Goal: Check status: Check status

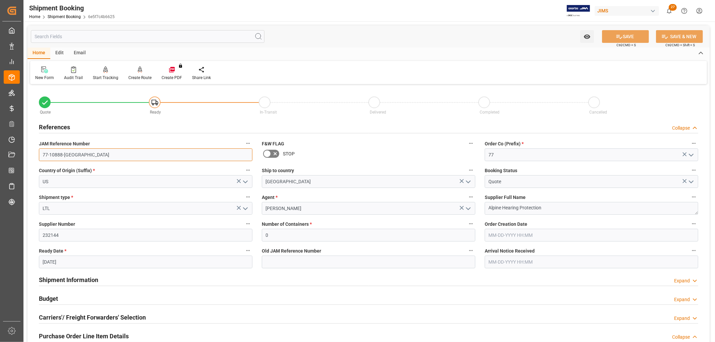
scroll to position [37, 0]
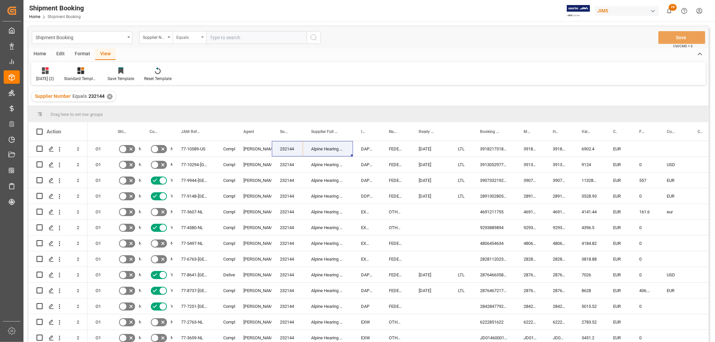
click at [204, 38] on div "Equals" at bounding box center [190, 37] width 34 height 13
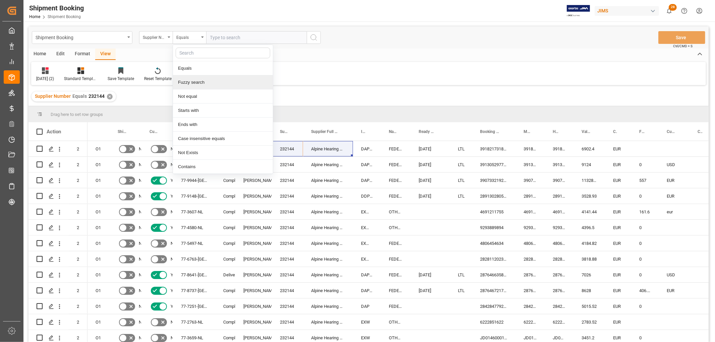
click at [203, 85] on div "Fuzzy search" at bounding box center [223, 82] width 100 height 14
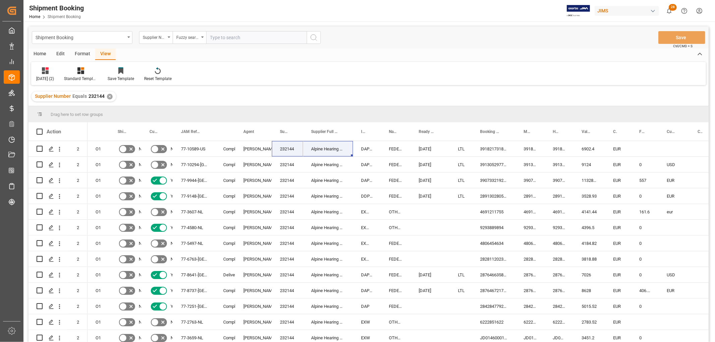
paste input "77-10290-CN"
type input "77-10290-CN"
click at [313, 39] on icon "search button" at bounding box center [314, 38] width 8 height 8
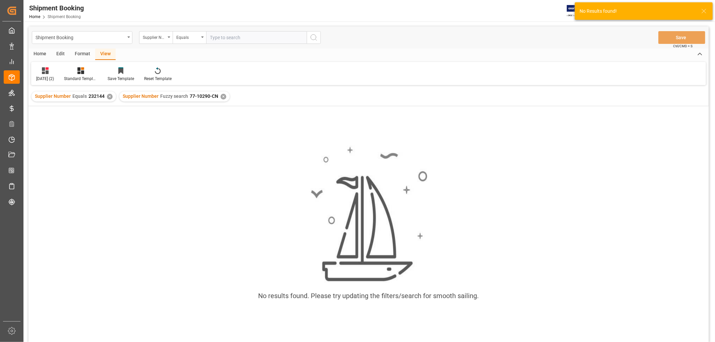
click at [107, 97] on div "✕" at bounding box center [110, 97] width 6 height 6
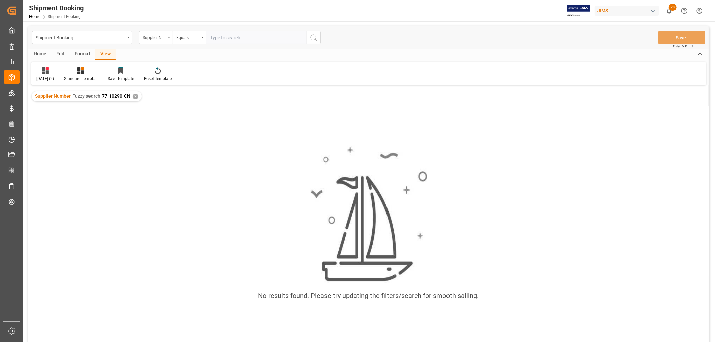
click at [169, 36] on div "Supplier Number" at bounding box center [156, 37] width 34 height 13
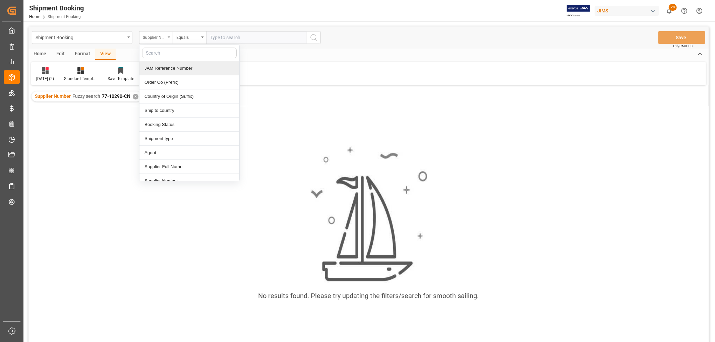
click at [166, 67] on div "JAM Reference Number" at bounding box center [190, 68] width 100 height 14
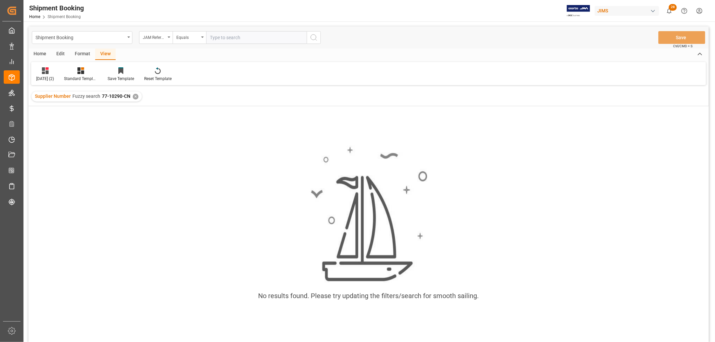
click at [227, 33] on input "text" at bounding box center [256, 37] width 101 height 13
paste input "77-10290-CN"
type input "77-10290-CN"
click at [310, 37] on icon "search button" at bounding box center [314, 38] width 8 height 8
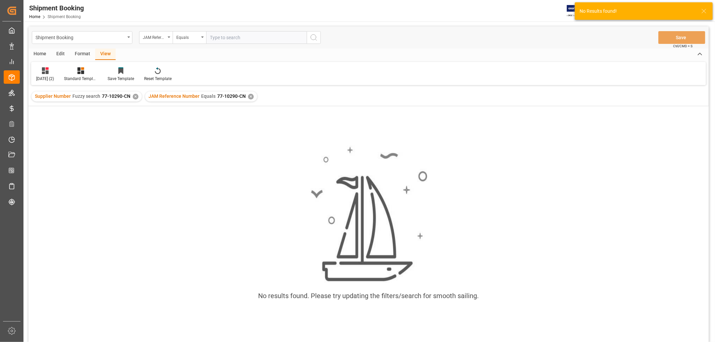
click at [135, 96] on div "✕" at bounding box center [136, 97] width 6 height 6
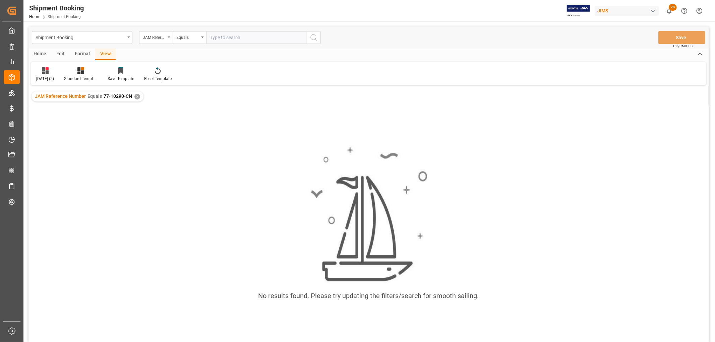
click at [133, 96] on div "JAM Reference Number Equals 77-10290-CN ✕" at bounding box center [88, 97] width 112 height 10
click at [138, 96] on div "✕" at bounding box center [138, 97] width 6 height 6
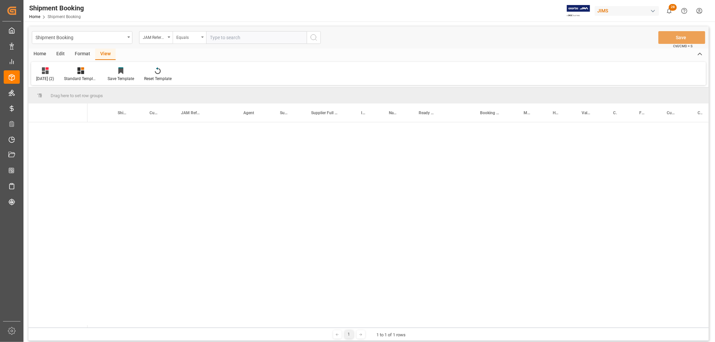
click at [202, 38] on icon "open menu" at bounding box center [202, 37] width 3 height 1
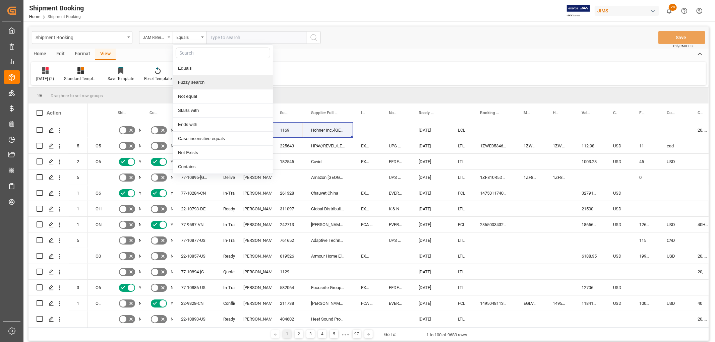
click at [190, 77] on div "Fuzzy search" at bounding box center [223, 82] width 100 height 14
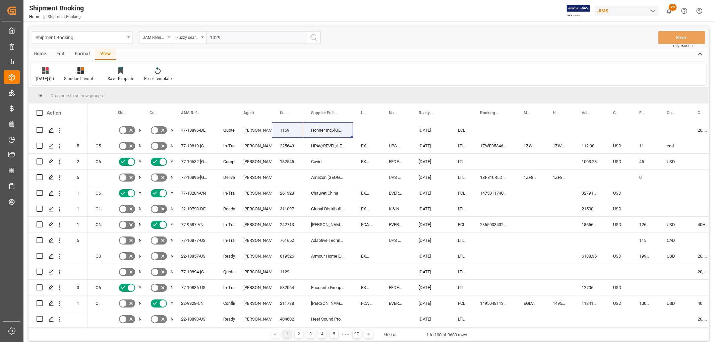
type input "10290"
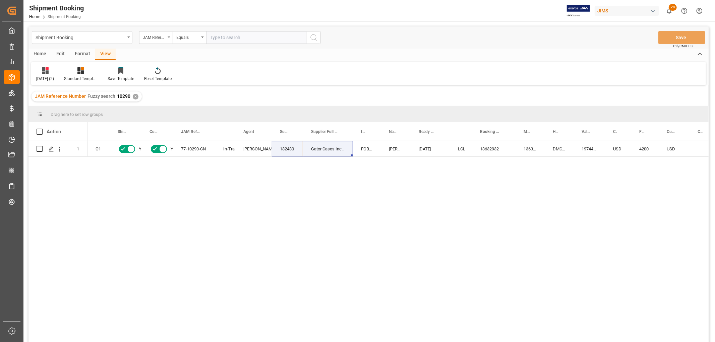
click at [221, 199] on div "O1 Yes Yes 77-10290-CN In-Transit Lynne St. Jacques 132430 Gator Cases Inc. (GF…" at bounding box center [399, 244] width 622 height 206
click at [202, 37] on icon "open menu" at bounding box center [202, 37] width 3 height 1
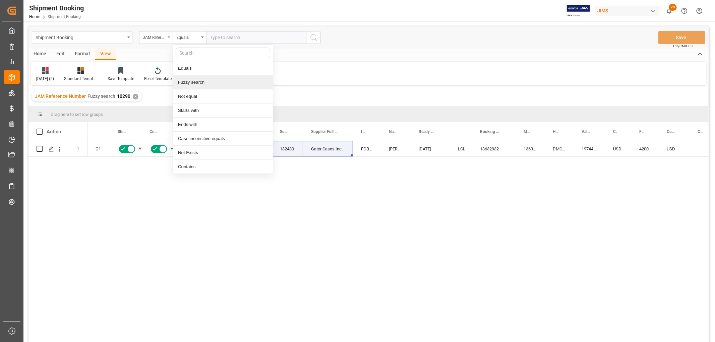
click at [203, 79] on div "Fuzzy search" at bounding box center [223, 82] width 100 height 14
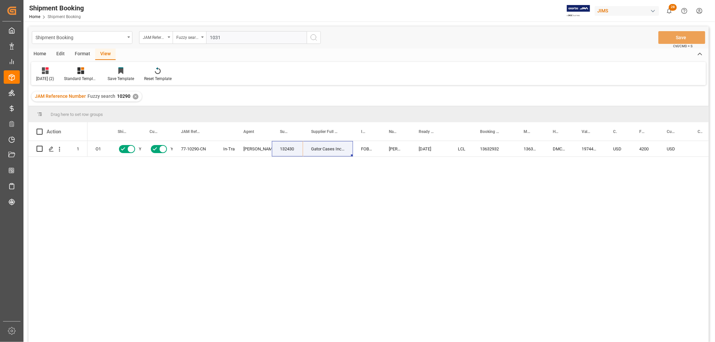
type input "10319"
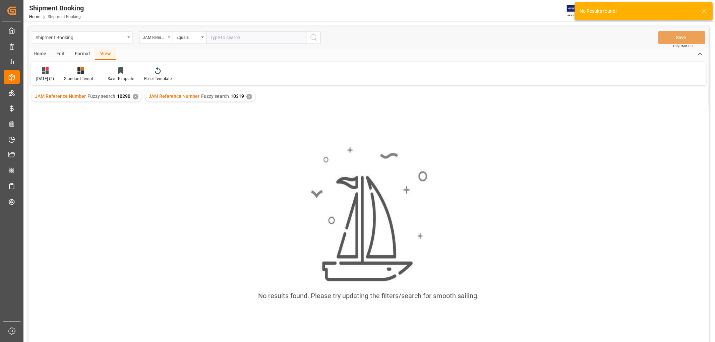
click at [133, 96] on div "✕" at bounding box center [136, 97] width 6 height 6
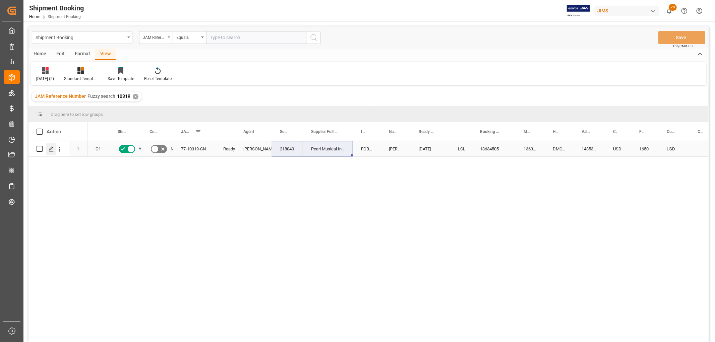
click at [49, 150] on polygon "Press SPACE to select this row." at bounding box center [50, 148] width 3 height 3
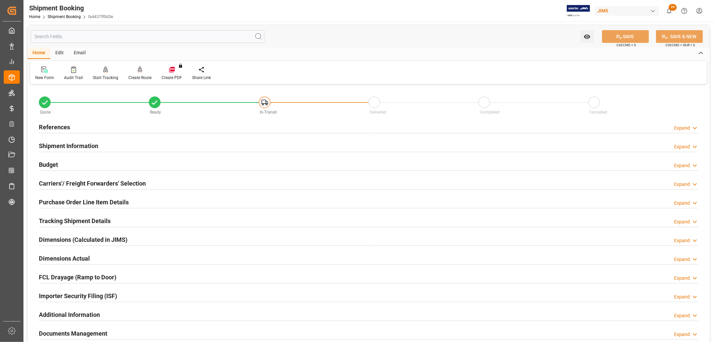
click at [101, 221] on h2 "Tracking Shipment Details" at bounding box center [75, 221] width 72 height 9
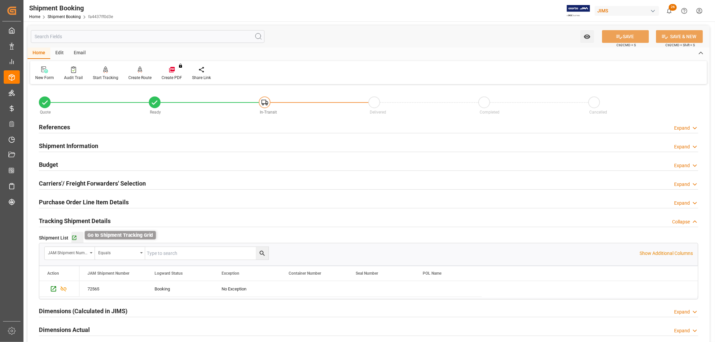
click at [72, 237] on icon "button" at bounding box center [74, 238] width 6 height 6
click at [59, 17] on link "Shipment Booking" at bounding box center [64, 16] width 33 height 5
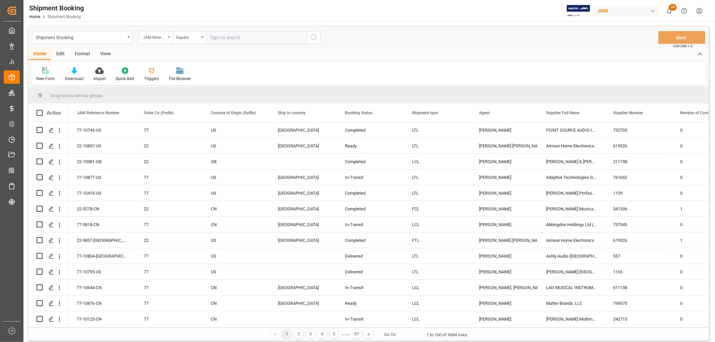
click at [170, 38] on div "JAM Reference Number" at bounding box center [156, 37] width 34 height 13
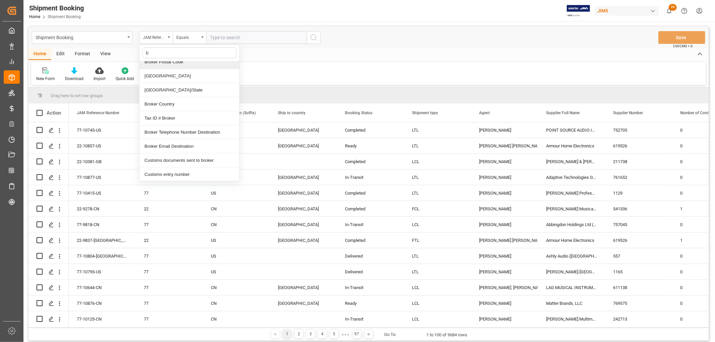
scroll to position [132, 0]
type input "bo"
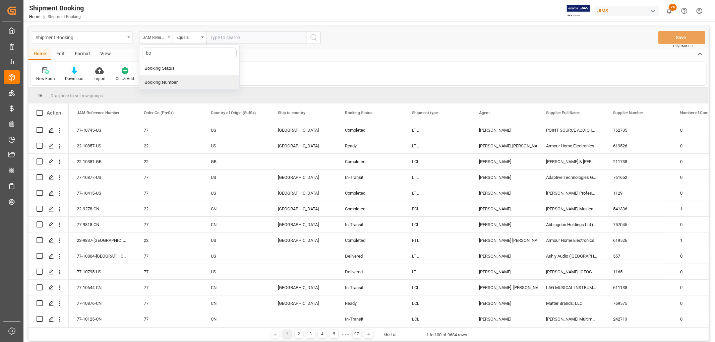
click at [156, 82] on div "Booking Number" at bounding box center [190, 82] width 100 height 14
click at [226, 39] on input "text" at bounding box center [256, 37] width 101 height 13
paste input "13629199"
type input "13629199"
click at [312, 39] on circle "search button" at bounding box center [313, 37] width 5 height 5
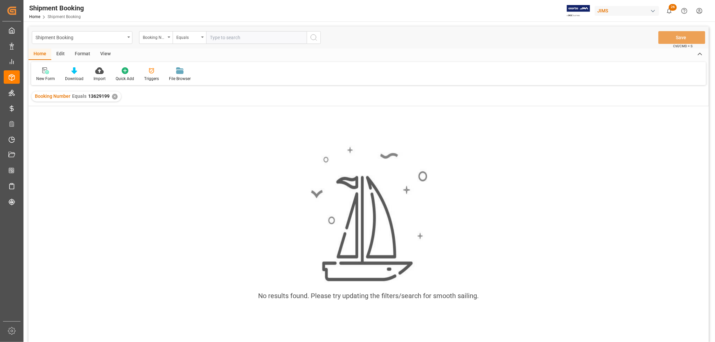
click at [113, 94] on div "✕" at bounding box center [115, 97] width 6 height 6
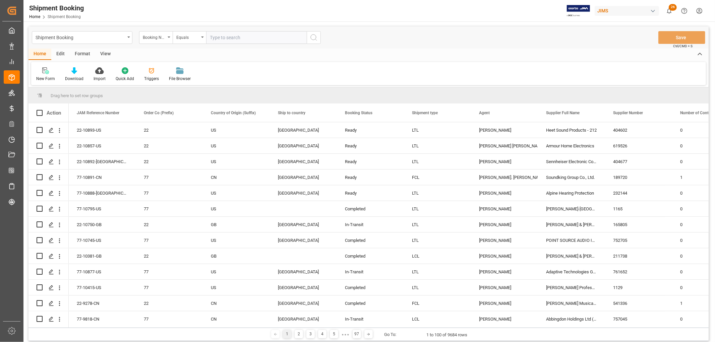
click at [109, 52] on div "View" at bounding box center [105, 54] width 20 height 11
click at [41, 78] on div "Default" at bounding box center [42, 79] width 13 height 6
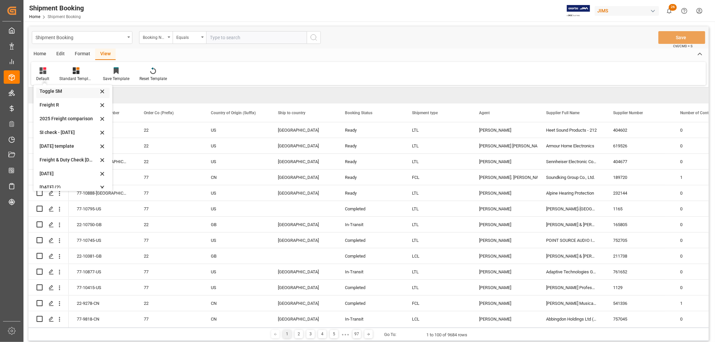
scroll to position [51, 0]
click at [57, 181] on div "Aug 2025 (2)" at bounding box center [69, 181] width 59 height 7
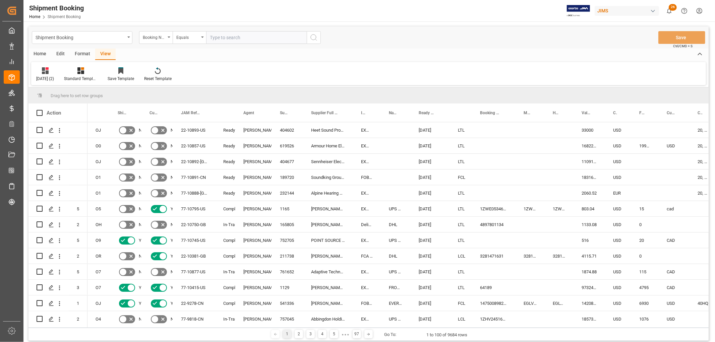
click at [103, 52] on div "View" at bounding box center [105, 54] width 20 height 11
click at [40, 76] on div "Aug 2025 (2)" at bounding box center [45, 79] width 18 height 6
click at [49, 180] on div "Aug 2025 (2)" at bounding box center [69, 181] width 59 height 7
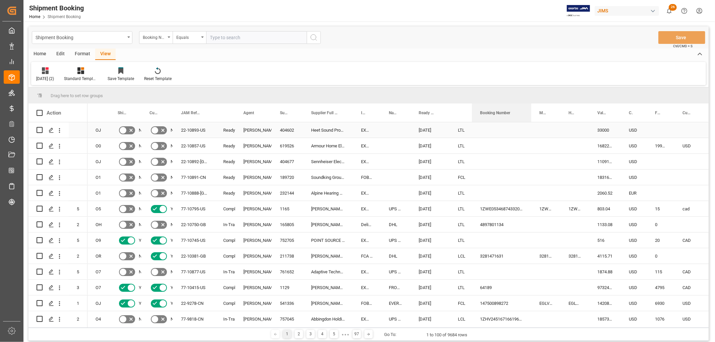
drag, startPoint x: 515, startPoint y: 107, endPoint x: 531, endPoint y: 123, distance: 22.3
click at [531, 123] on div "Action Mode of Transport Code Order Type Shipping instructions SENT 5 2" at bounding box center [369, 216] width 681 height 224
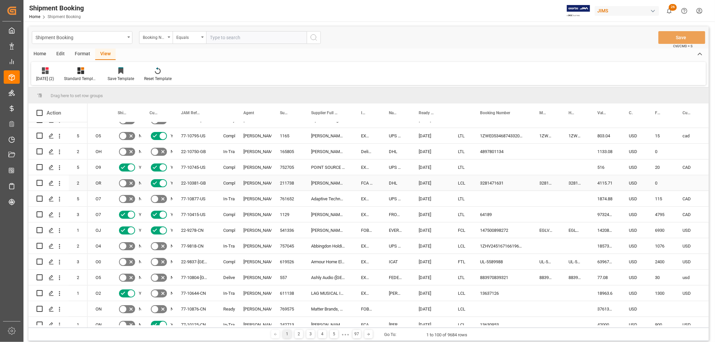
scroll to position [37, 0]
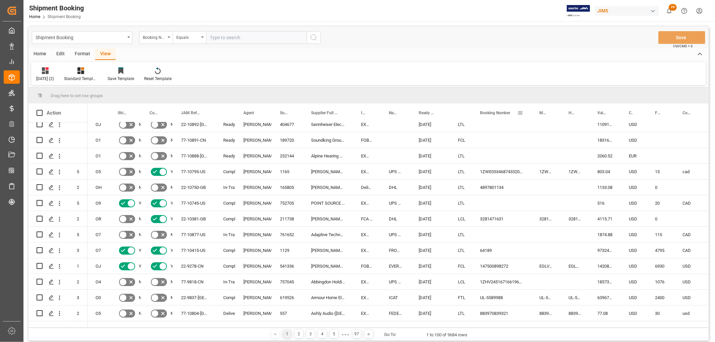
click at [521, 113] on span at bounding box center [521, 113] width 6 height 6
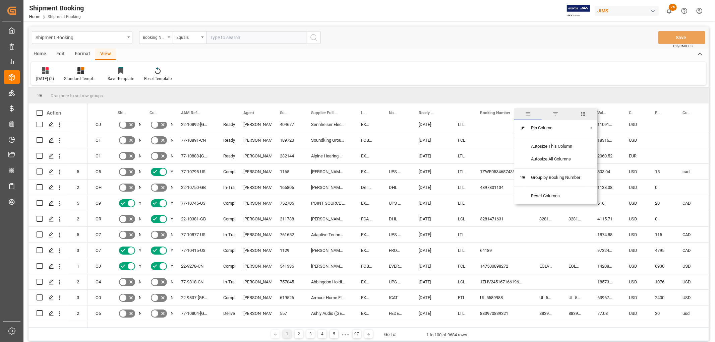
click at [556, 116] on span "filter" at bounding box center [556, 114] width 6 height 6
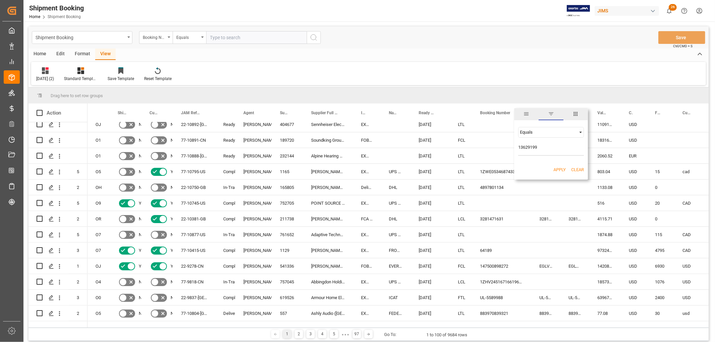
type input "13629199"
click at [565, 169] on button "Apply" at bounding box center [560, 170] width 12 height 7
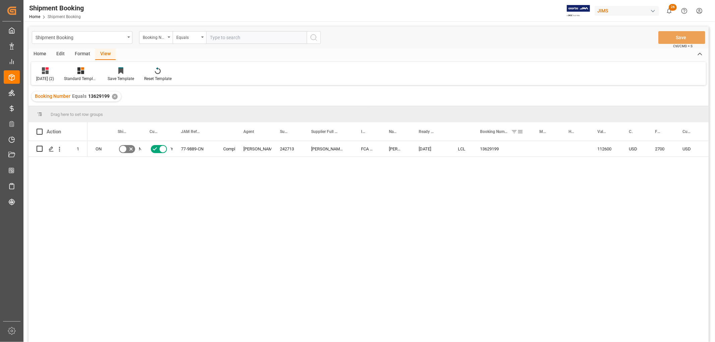
click at [515, 133] on span at bounding box center [515, 132] width 6 height 6
click at [520, 132] on span at bounding box center [521, 132] width 6 height 6
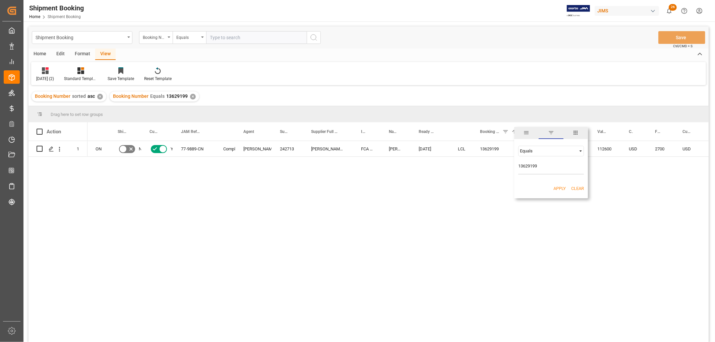
drag, startPoint x: 542, startPoint y: 165, endPoint x: 508, endPoint y: 162, distance: 33.4
click at [508, 162] on div "Drag here to set row groups Drag here to set column labels Action Mode of Trans…" at bounding box center [369, 226] width 681 height 240
type input "1360137"
click at [557, 187] on button "Apply" at bounding box center [560, 188] width 12 height 7
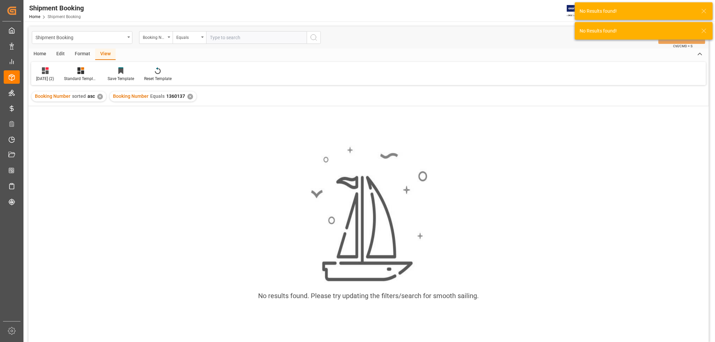
click at [98, 96] on div "✕" at bounding box center [100, 97] width 6 height 6
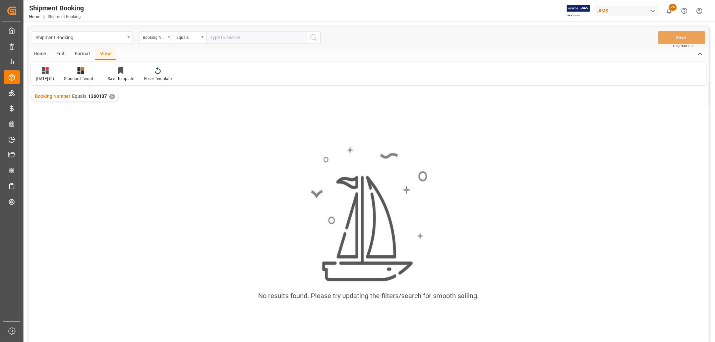
click at [112, 94] on div "✕" at bounding box center [112, 97] width 6 height 6
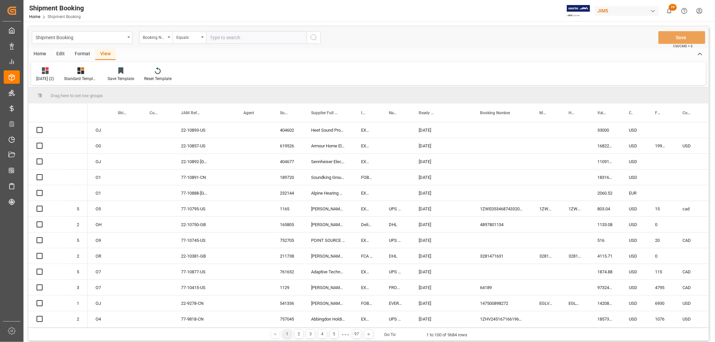
click at [219, 40] on input "text" at bounding box center [256, 37] width 101 height 13
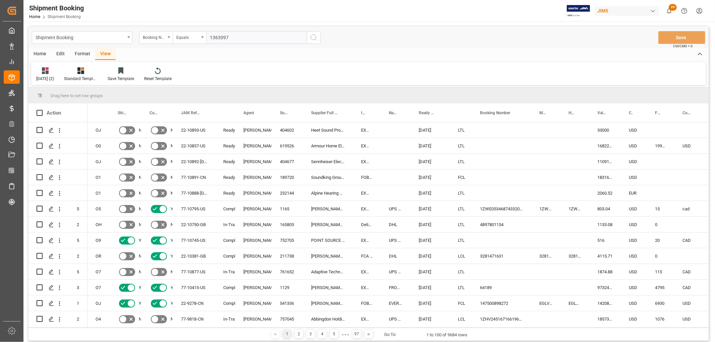
type input "13630975"
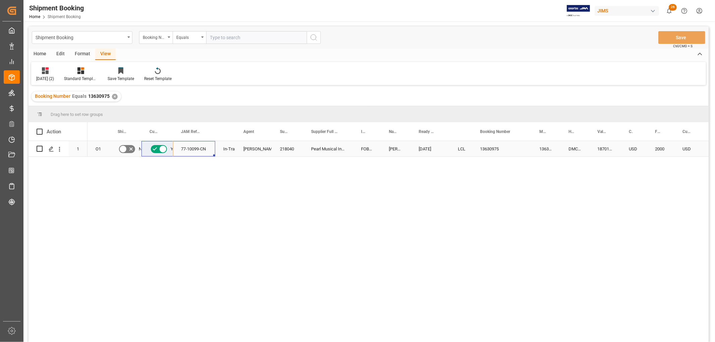
drag, startPoint x: 209, startPoint y: 150, endPoint x: 182, endPoint y: 155, distance: 26.9
click at [224, 36] on input "text" at bounding box center [256, 37] width 101 height 13
type input "13630137"
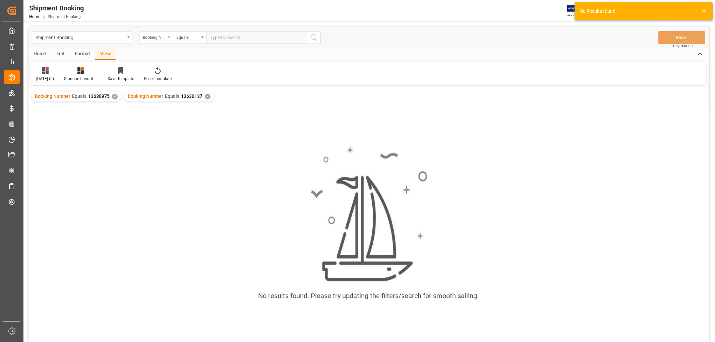
click at [114, 98] on div "✕" at bounding box center [115, 97] width 6 height 6
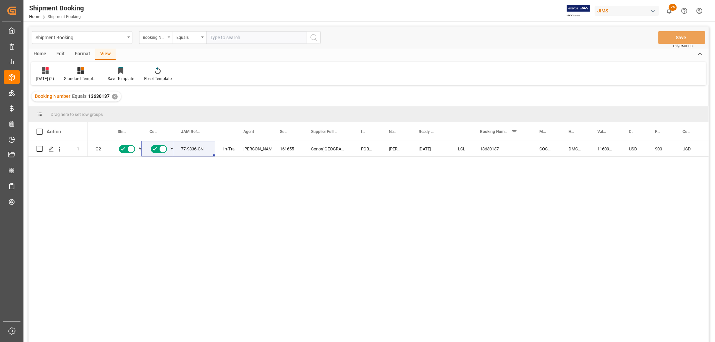
click at [222, 38] on input "text" at bounding box center [256, 37] width 101 height 13
type input "13631433"
click at [312, 38] on icon "search button" at bounding box center [314, 38] width 8 height 8
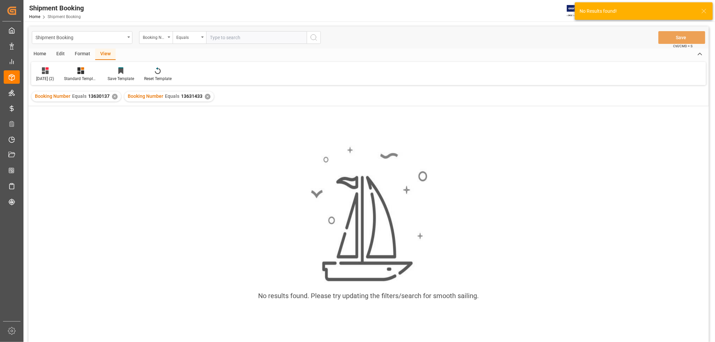
click at [112, 96] on div "✕" at bounding box center [115, 97] width 6 height 6
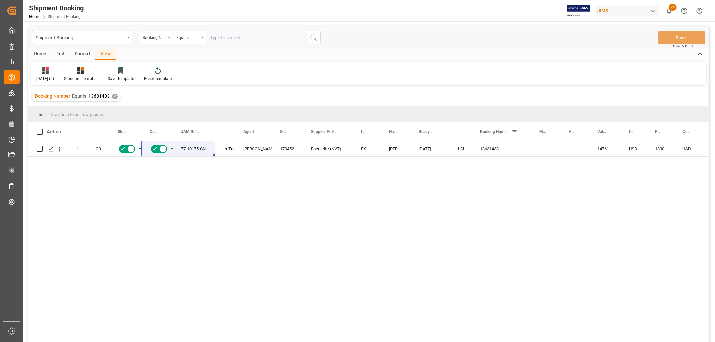
click at [222, 37] on input "text" at bounding box center [256, 37] width 101 height 13
type input "13629854"
click at [315, 39] on icon "search button" at bounding box center [314, 38] width 8 height 8
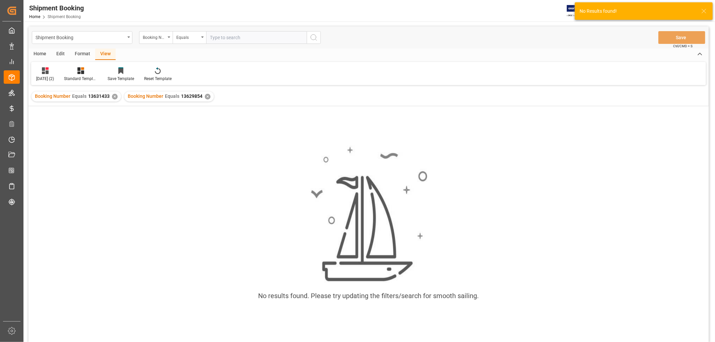
click at [112, 96] on div "✕" at bounding box center [115, 97] width 6 height 6
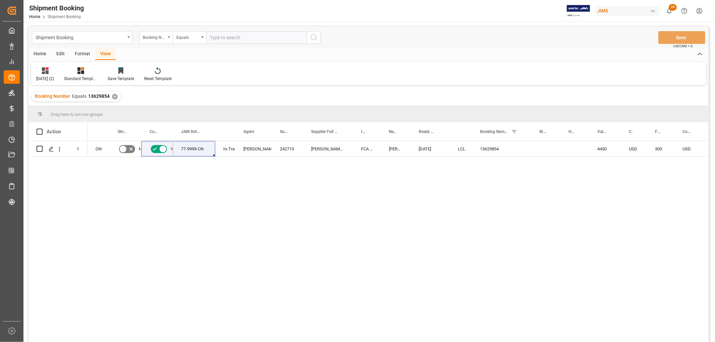
click at [236, 40] on input "text" at bounding box center [256, 37] width 101 height 13
type input "13630985"
click at [317, 37] on icon "search button" at bounding box center [314, 38] width 8 height 8
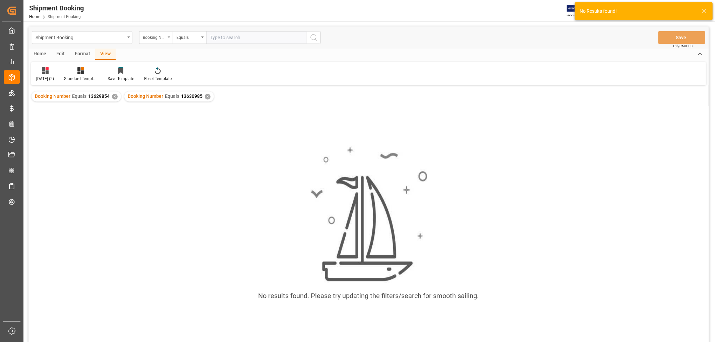
click at [113, 97] on div "✕" at bounding box center [115, 97] width 6 height 6
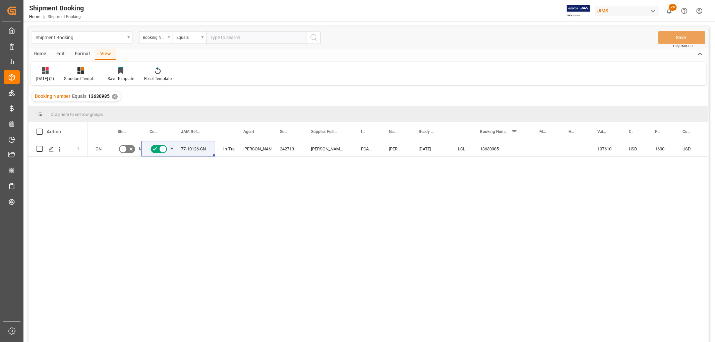
click at [238, 39] on input "text" at bounding box center [256, 37] width 101 height 13
type input "13631150"
click at [313, 36] on icon "search button" at bounding box center [314, 38] width 8 height 8
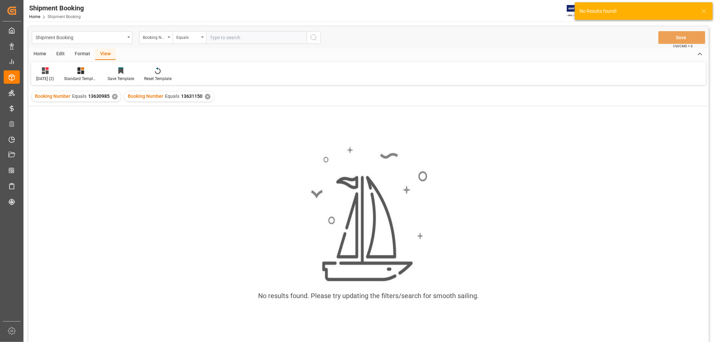
click at [112, 94] on div "✕" at bounding box center [115, 97] width 6 height 6
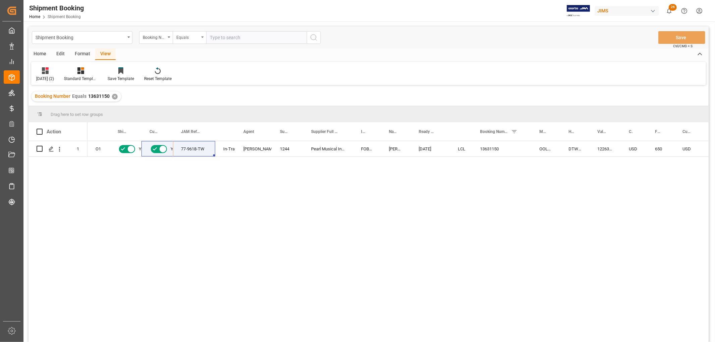
click at [202, 38] on div "Equals" at bounding box center [190, 37] width 34 height 13
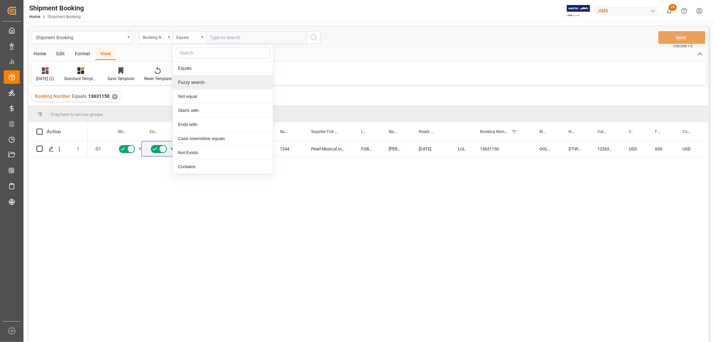
click at [193, 82] on div "Fuzzy search" at bounding box center [223, 82] width 100 height 14
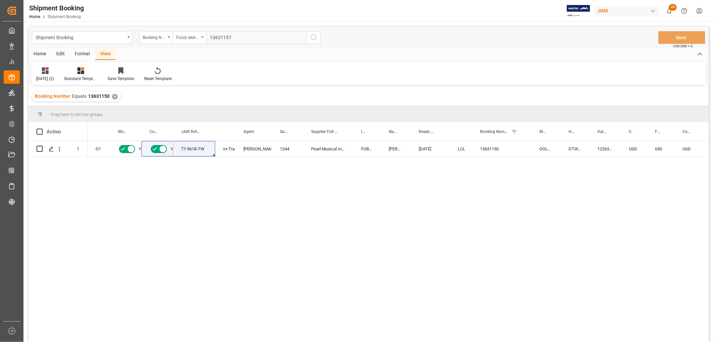
type input "13631157"
click at [314, 39] on icon "search button" at bounding box center [314, 38] width 8 height 8
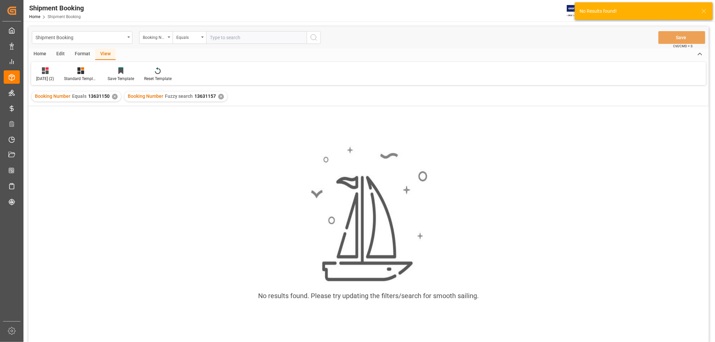
click at [114, 96] on div "✕" at bounding box center [115, 97] width 6 height 6
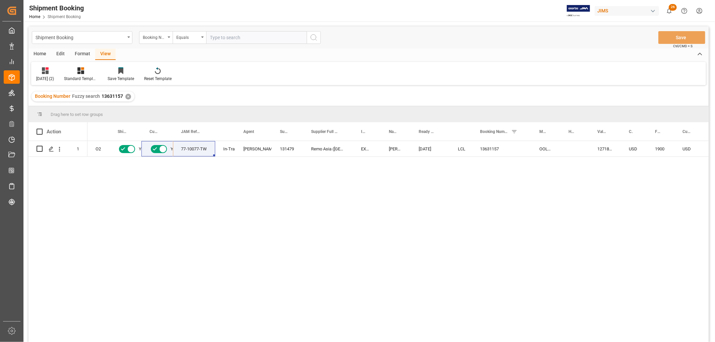
click at [223, 39] on input "text" at bounding box center [256, 37] width 101 height 13
paste input "13634713"
type input "13634713"
click at [315, 36] on icon "search button" at bounding box center [314, 38] width 8 height 8
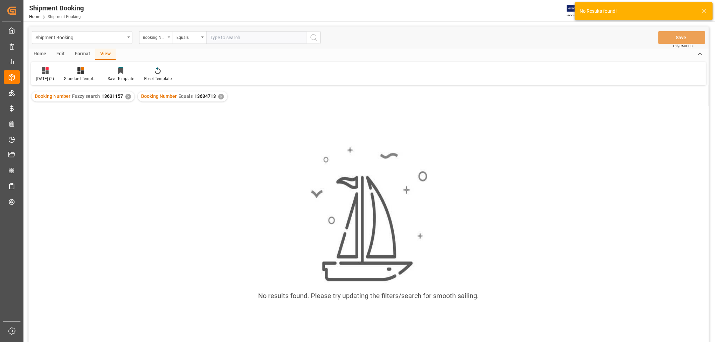
click at [128, 95] on div "✕" at bounding box center [128, 97] width 6 height 6
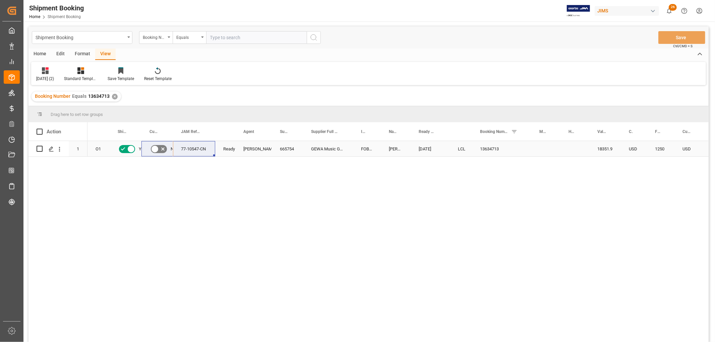
click at [181, 150] on div "77-10547-CN" at bounding box center [194, 148] width 42 height 15
click at [222, 38] on input "text" at bounding box center [256, 37] width 101 height 13
paste input "13631586"
type input "13631586"
click at [115, 96] on div "✕" at bounding box center [115, 97] width 6 height 6
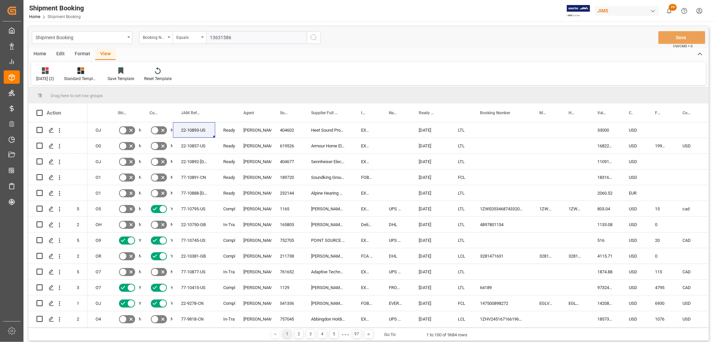
click at [316, 34] on icon "search button" at bounding box center [314, 38] width 8 height 8
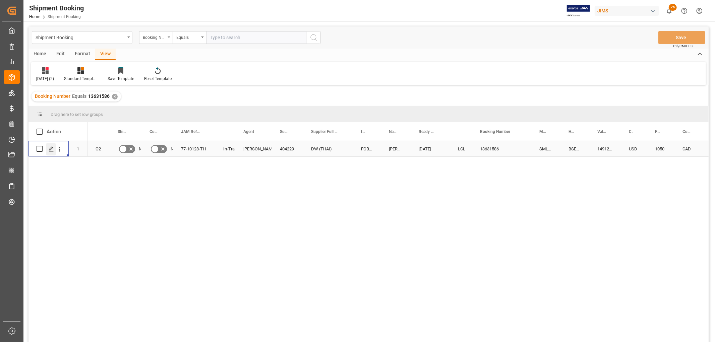
click at [51, 149] on polygon "Press SPACE to select this row." at bounding box center [50, 148] width 3 height 3
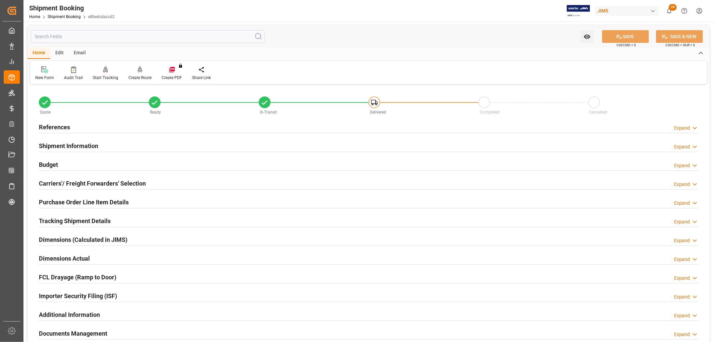
scroll to position [37, 0]
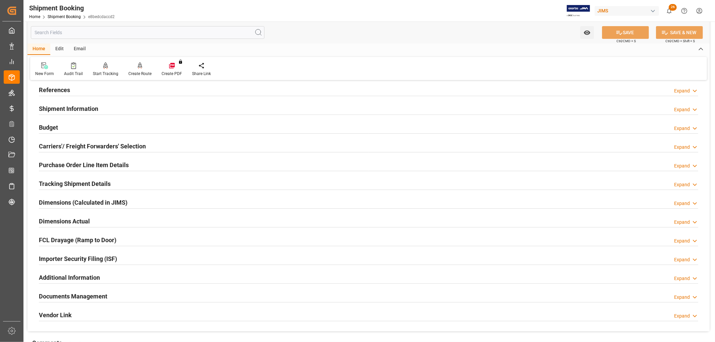
click at [81, 295] on h2 "Documents Management" at bounding box center [73, 296] width 68 height 9
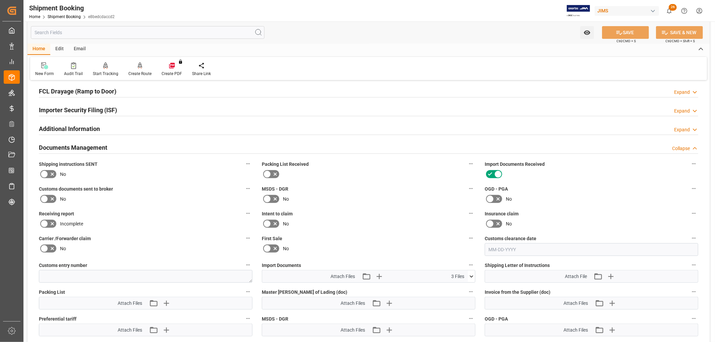
scroll to position [74, 0]
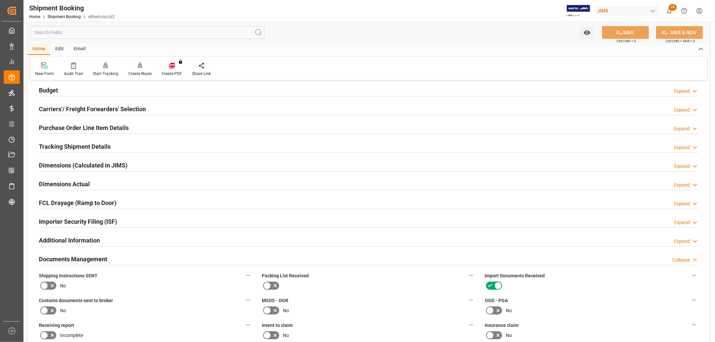
click at [72, 256] on h2 "Documents Management" at bounding box center [73, 259] width 68 height 9
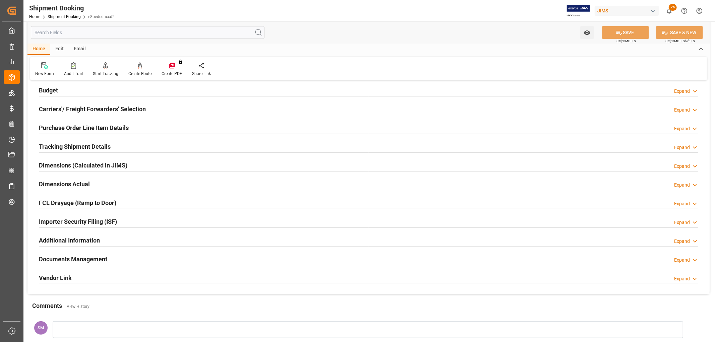
click at [76, 145] on h2 "Tracking Shipment Details" at bounding box center [75, 146] width 72 height 9
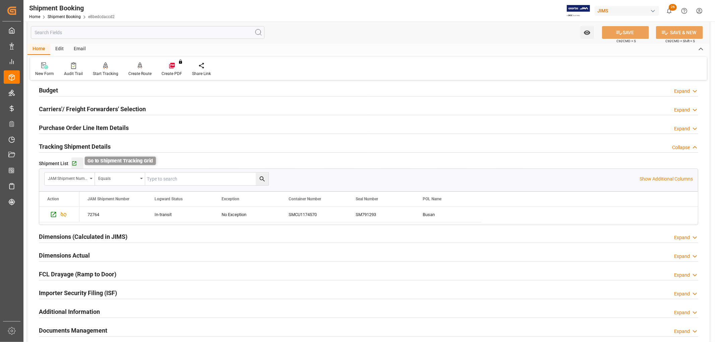
click at [74, 162] on icon "button" at bounding box center [74, 164] width 6 height 6
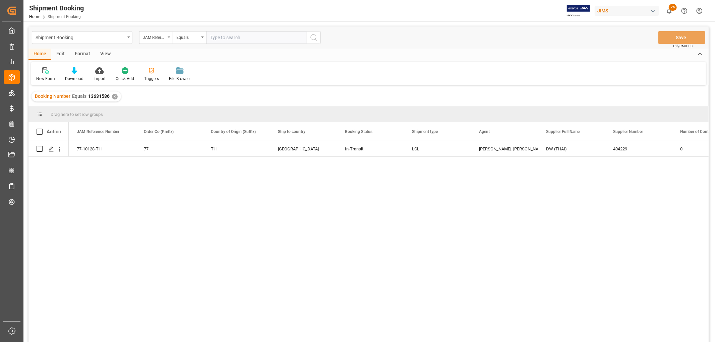
click at [113, 99] on div "✕" at bounding box center [115, 97] width 6 height 6
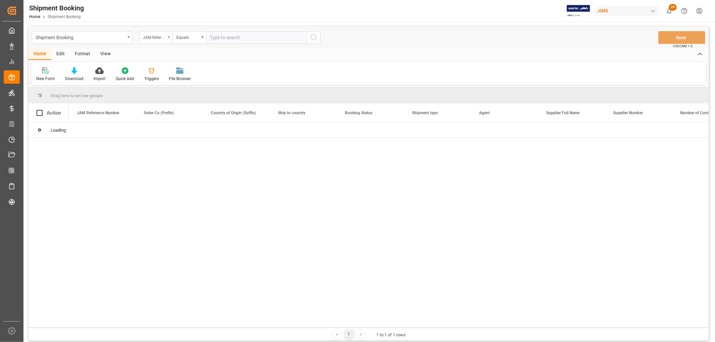
click at [168, 38] on icon "open menu" at bounding box center [169, 37] width 3 height 1
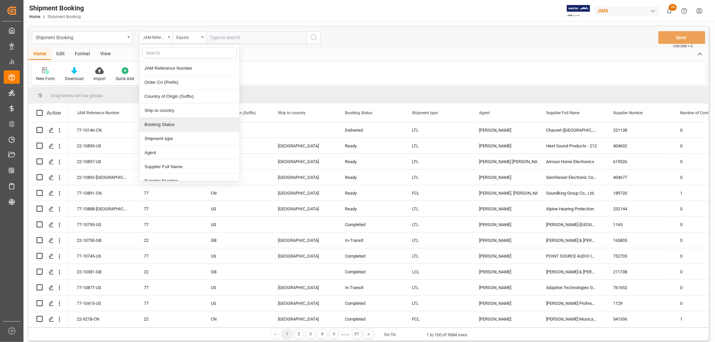
scroll to position [37, 0]
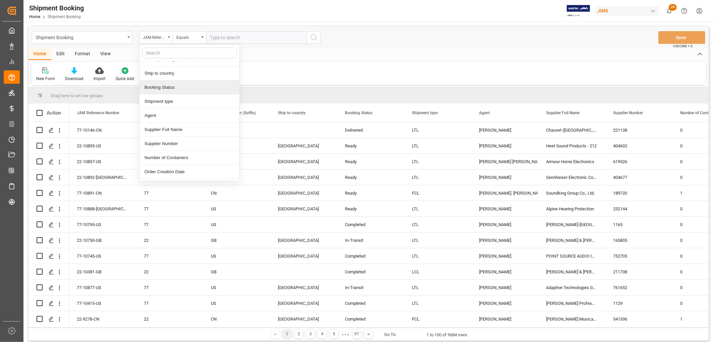
click at [160, 88] on div "Booking Status" at bounding box center [190, 87] width 100 height 14
click at [172, 34] on div "Booking Status" at bounding box center [156, 37] width 34 height 13
click at [174, 52] on input "text" at bounding box center [189, 53] width 95 height 11
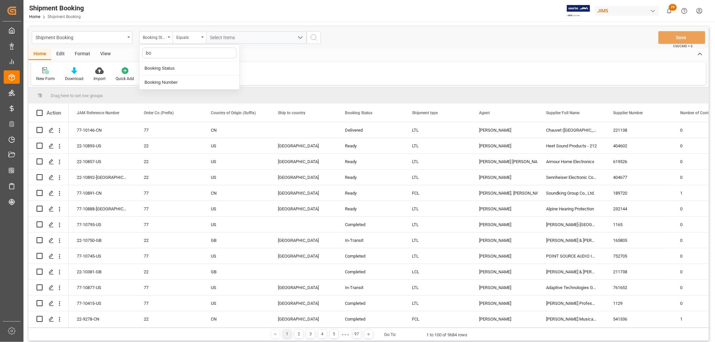
scroll to position [0, 0]
type input "boo"
click at [146, 85] on div "Booking Number" at bounding box center [190, 82] width 100 height 14
type input "13635619"
click at [311, 37] on icon "search button" at bounding box center [314, 38] width 8 height 8
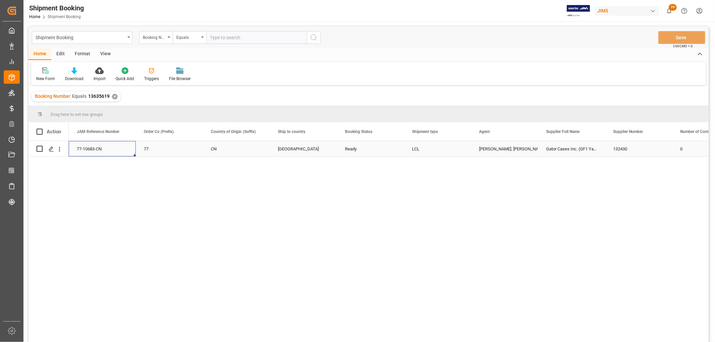
click at [81, 148] on div "77-10683-CN" at bounding box center [102, 148] width 67 height 15
click at [208, 36] on input "text" at bounding box center [256, 37] width 101 height 13
paste input "13636249"
type input "13636249"
click at [313, 39] on icon "search button" at bounding box center [314, 38] width 8 height 8
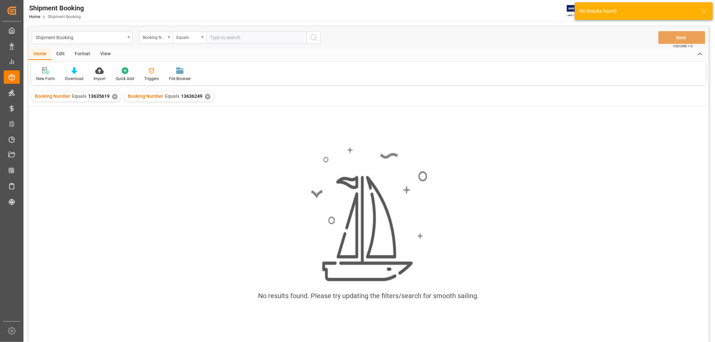
click at [112, 97] on div "✕" at bounding box center [115, 97] width 6 height 6
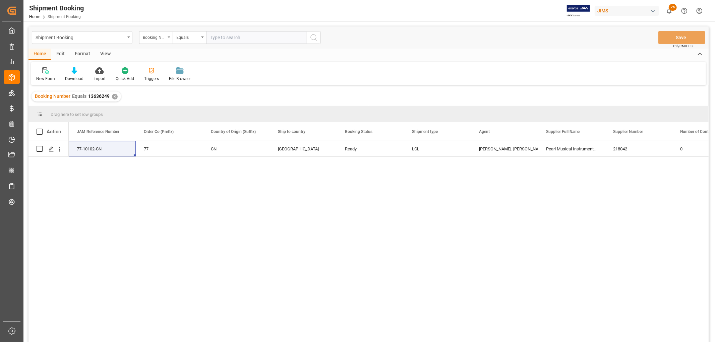
click at [102, 51] on div "View" at bounding box center [105, 54] width 20 height 11
click at [36, 75] on div "Default" at bounding box center [42, 74] width 23 height 15
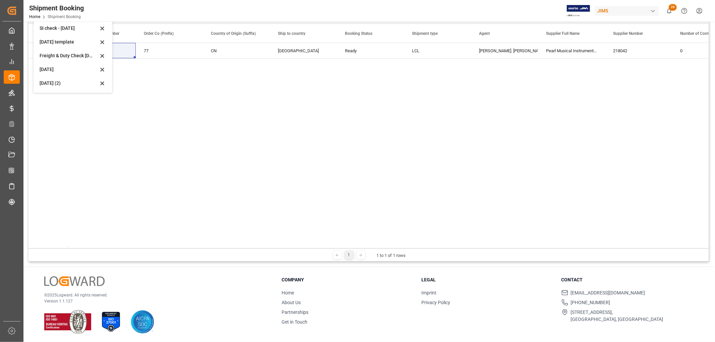
scroll to position [99, 0]
click at [48, 84] on div "Aug 2025 (2)" at bounding box center [69, 82] width 59 height 7
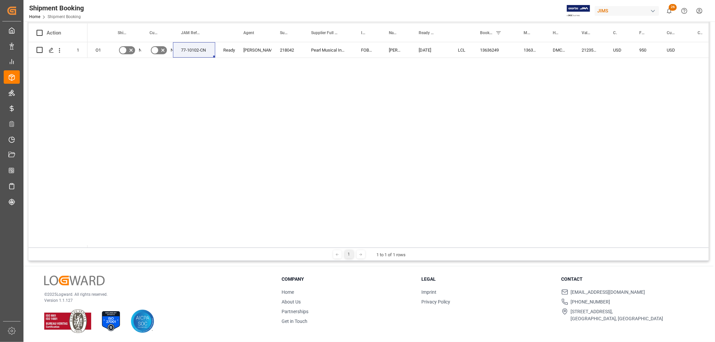
scroll to position [24, 0]
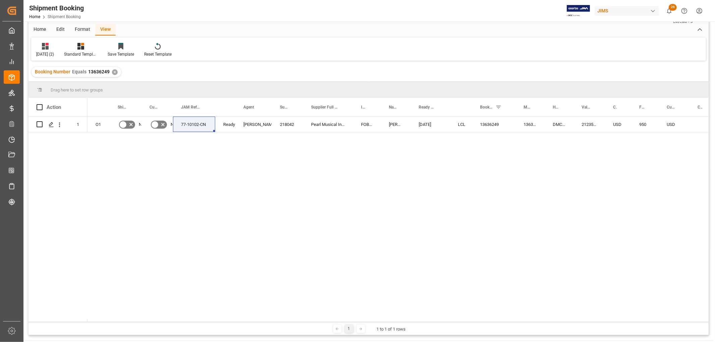
click at [145, 140] on div "O1 No No 77-10102-CN Ready Lynne St. Jacques 218042 Pearl Musical Instrument (C…" at bounding box center [399, 220] width 622 height 206
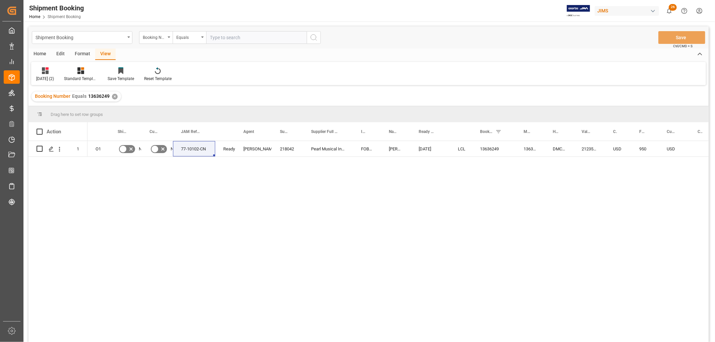
click at [224, 38] on input "text" at bounding box center [256, 37] width 101 height 13
paste input "13629742"
type input "13629742"
click at [311, 38] on circle "search button" at bounding box center [313, 37] width 5 height 5
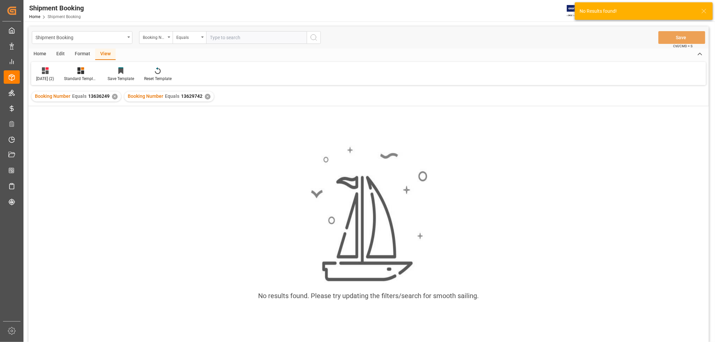
click at [113, 96] on div "✕" at bounding box center [115, 97] width 6 height 6
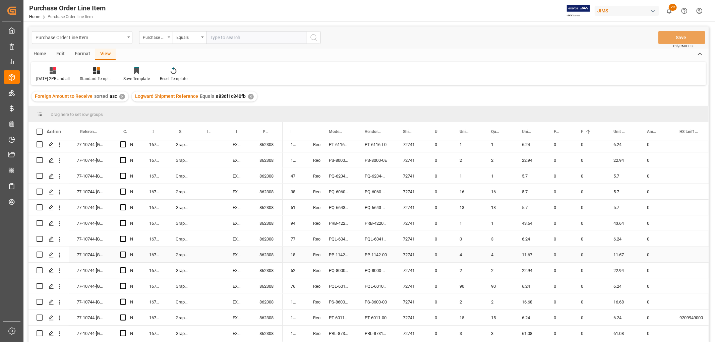
scroll to position [245, 0]
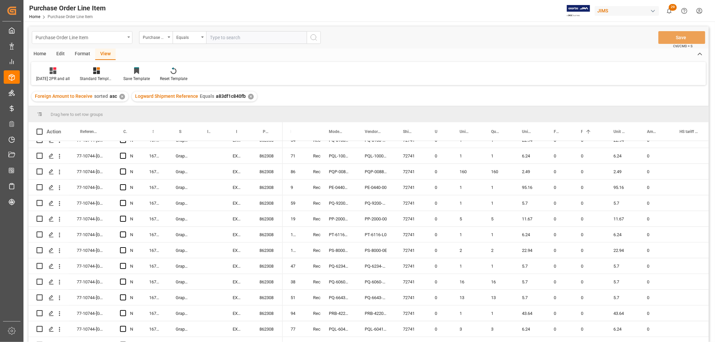
click at [129, 38] on div "Purchase Order Line Item" at bounding box center [82, 37] width 101 height 13
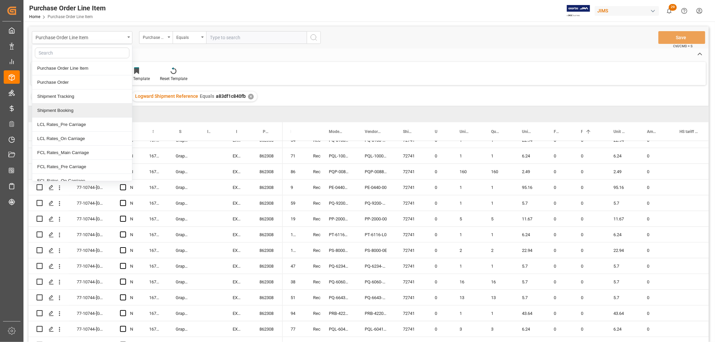
click at [56, 108] on div "Shipment Booking" at bounding box center [82, 111] width 100 height 14
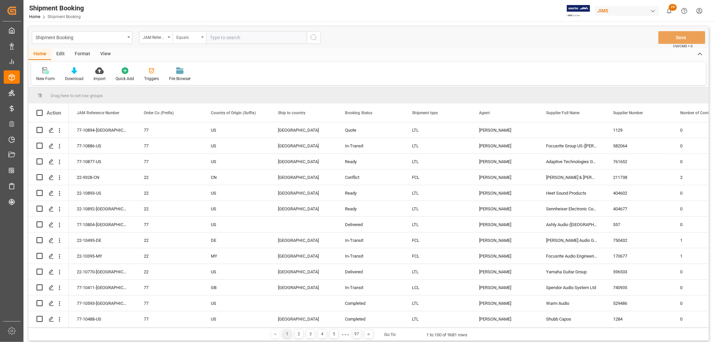
click at [201, 38] on div "Equals" at bounding box center [190, 37] width 34 height 13
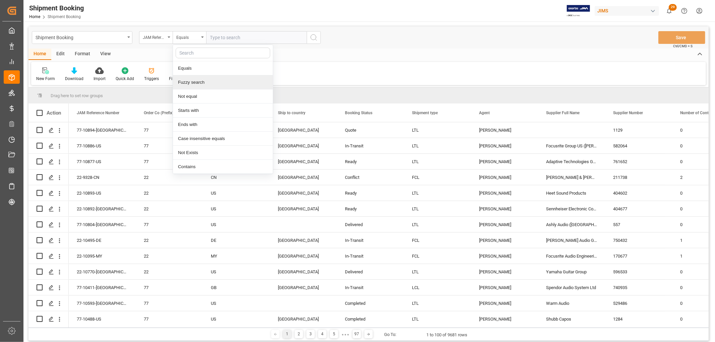
click at [192, 85] on div "Fuzzy search" at bounding box center [223, 82] width 100 height 14
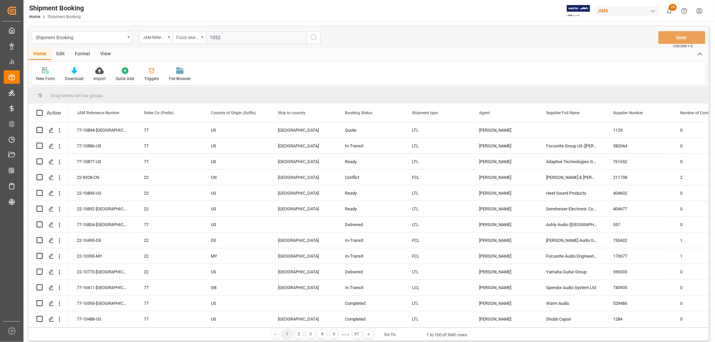
type input "10526"
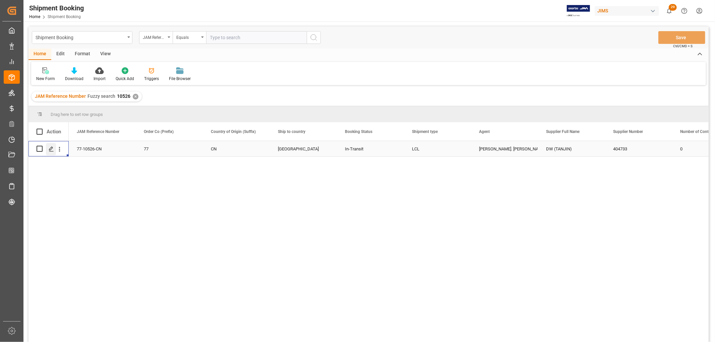
click at [51, 151] on line "Press SPACE to select this row." at bounding box center [51, 151] width 4 height 0
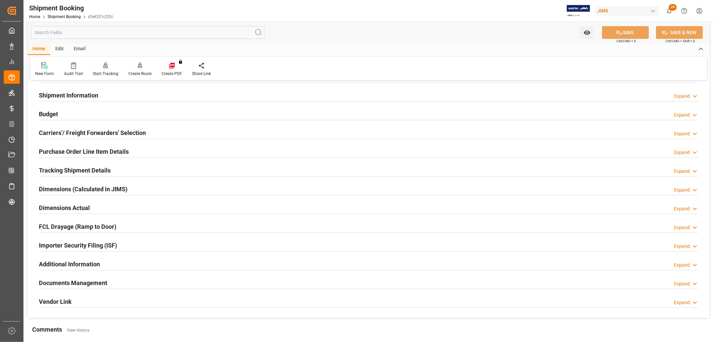
scroll to position [50, 0]
click at [41, 154] on h2 "Purchase Order Line Item Details" at bounding box center [84, 152] width 90 height 9
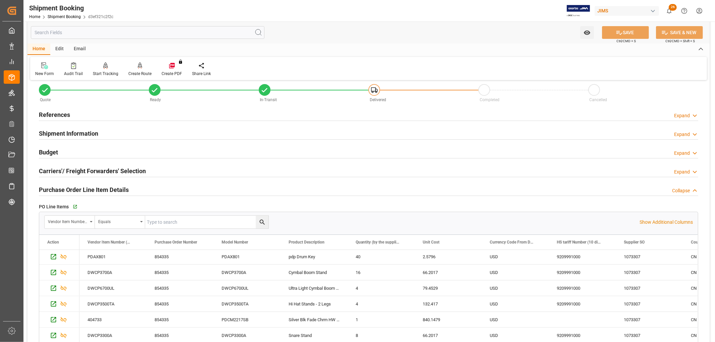
scroll to position [0, 0]
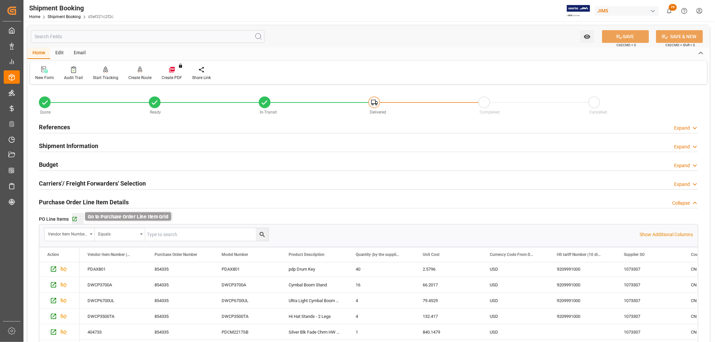
click at [73, 220] on icon "button" at bounding box center [75, 220] width 6 height 6
click at [59, 121] on div "References" at bounding box center [54, 126] width 31 height 13
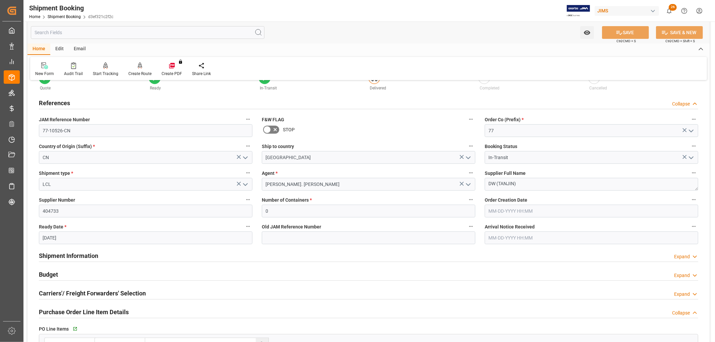
scroll to position [37, 0]
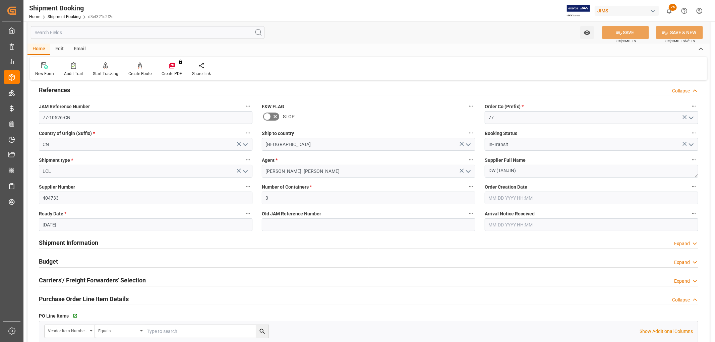
click at [78, 242] on h2 "Shipment Information" at bounding box center [68, 242] width 59 height 9
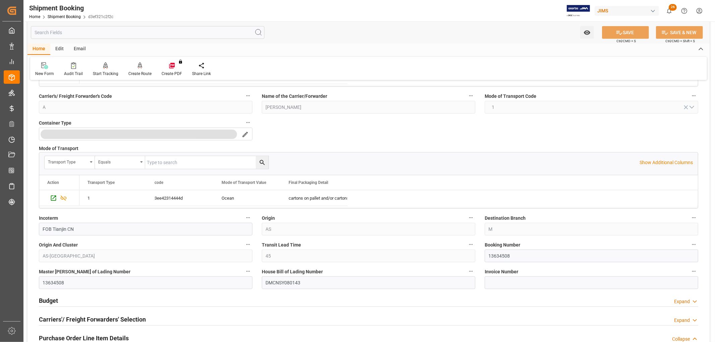
scroll to position [298, 0]
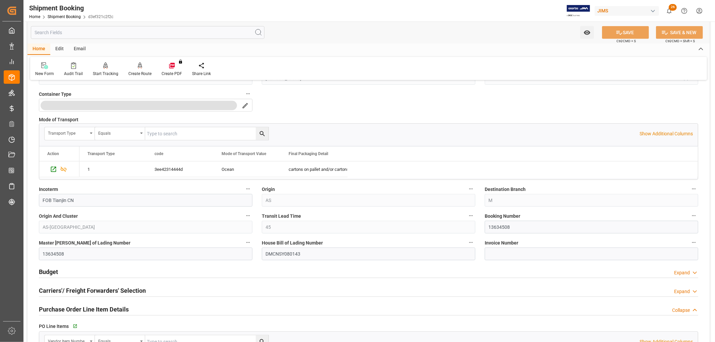
click at [88, 288] on h2 "Carriers'/ Freight Forwarders' Selection" at bounding box center [92, 290] width 107 height 9
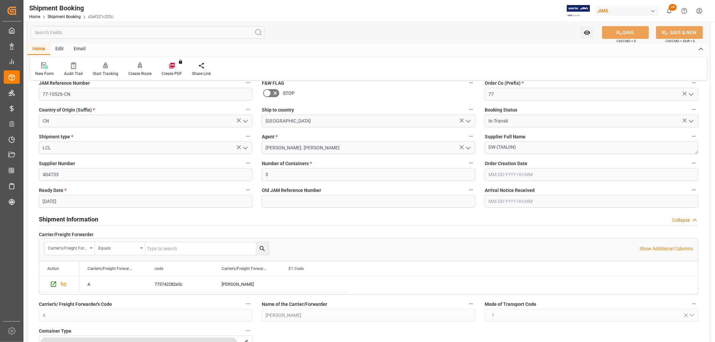
scroll to position [37, 0]
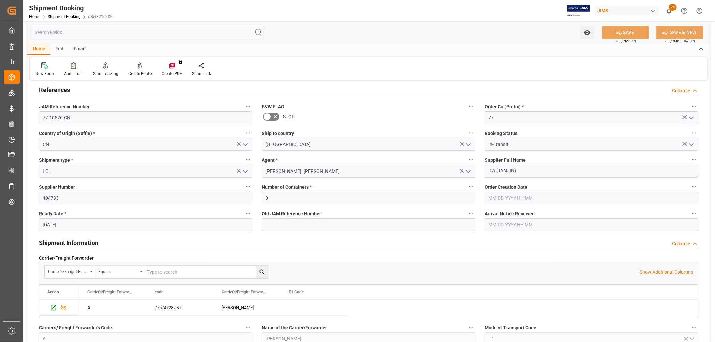
click at [68, 238] on h2 "Shipment Information" at bounding box center [68, 242] width 59 height 9
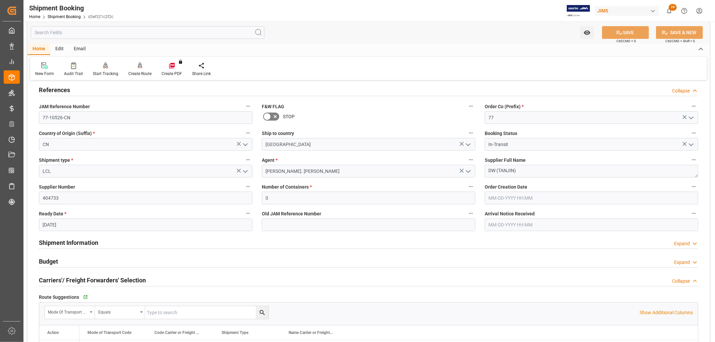
click at [70, 239] on h2 "Shipment Information" at bounding box center [68, 242] width 59 height 9
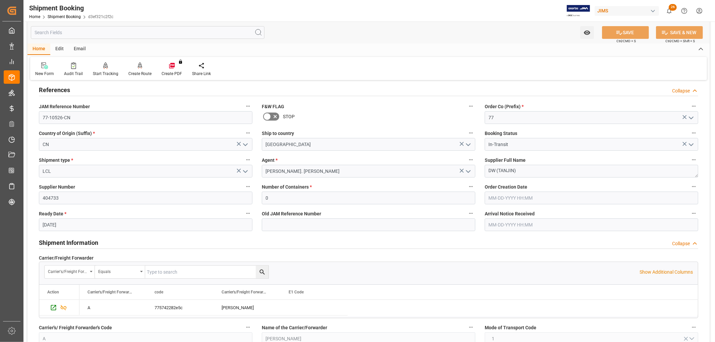
click at [70, 239] on h2 "Shipment Information" at bounding box center [68, 242] width 59 height 9
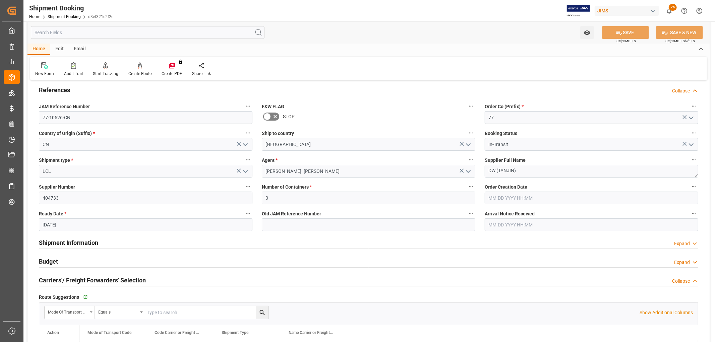
click at [84, 243] on h2 "Shipment Information" at bounding box center [68, 242] width 59 height 9
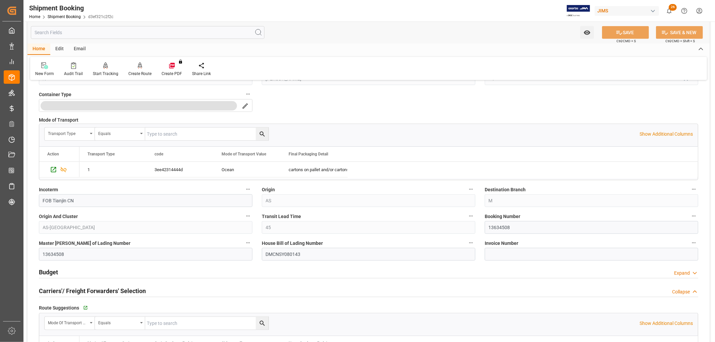
scroll to position [298, 0]
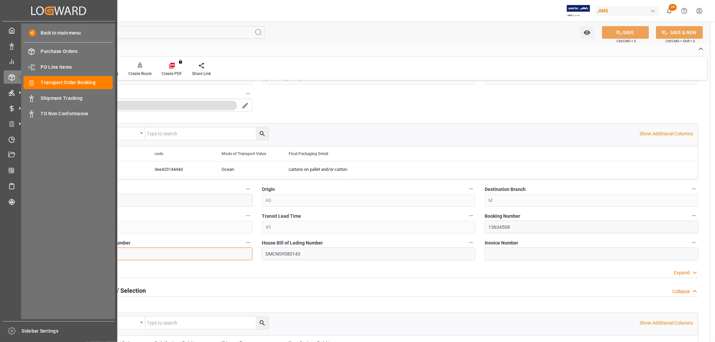
drag, startPoint x: 73, startPoint y: 257, endPoint x: 10, endPoint y: 256, distance: 62.4
click at [10, 256] on div "Created by potrace 1.15, written by Peter Selinger 2001-2017 Created by potrace…" at bounding box center [357, 171] width 715 height 342
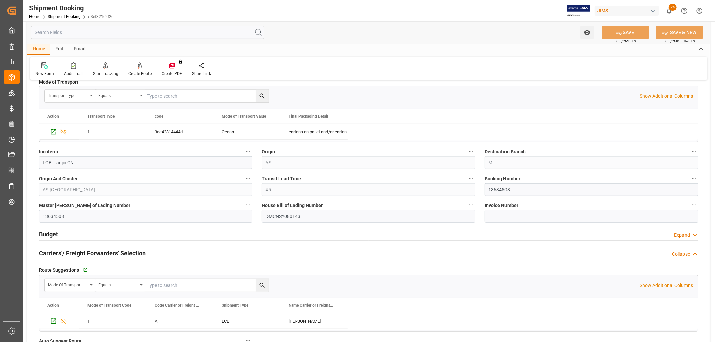
scroll to position [447, 0]
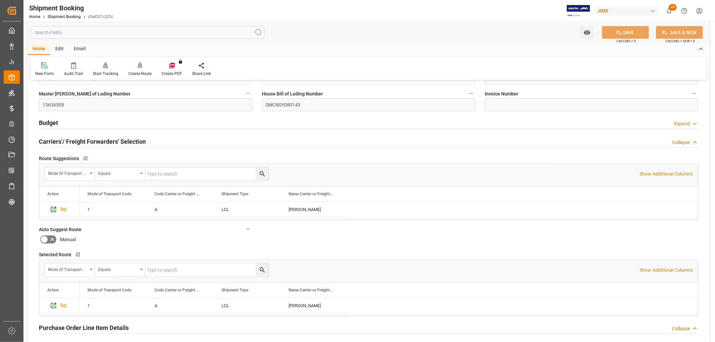
click at [40, 123] on h2 "Budget" at bounding box center [48, 122] width 19 height 9
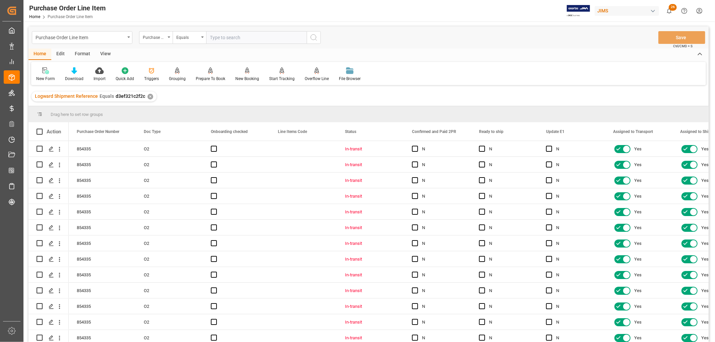
click at [106, 49] on div "View" at bounding box center [105, 54] width 20 height 11
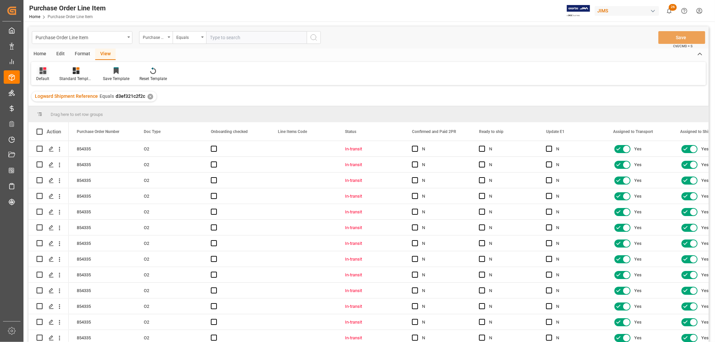
click at [38, 69] on div at bounding box center [42, 70] width 13 height 7
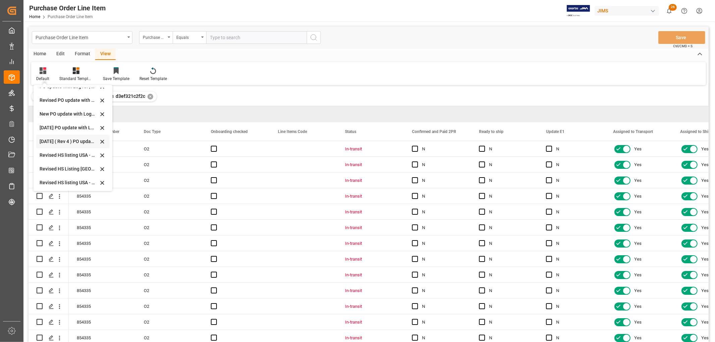
scroll to position [186, 0]
click at [54, 156] on div "Revised HS Listing Canada" at bounding box center [69, 156] width 59 height 7
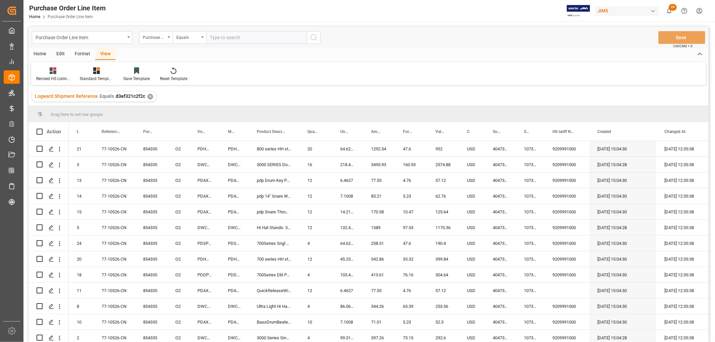
click at [38, 55] on div "Home" at bounding box center [40, 54] width 23 height 11
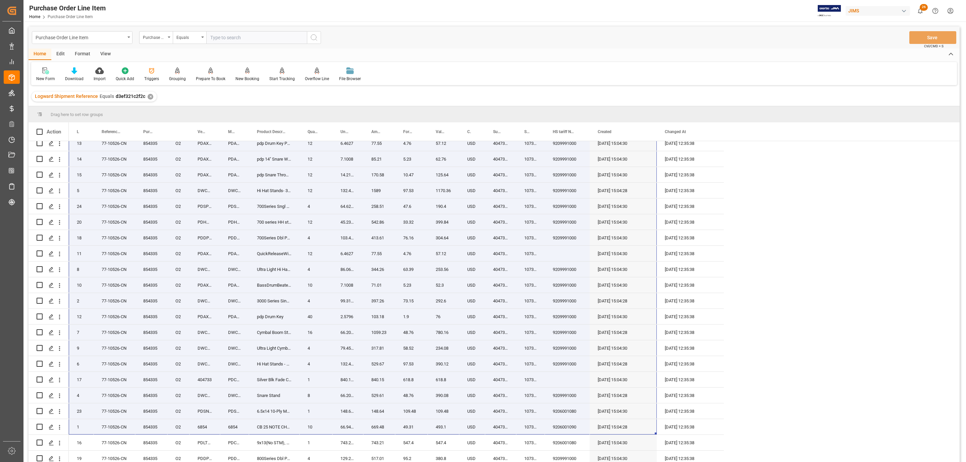
scroll to position [0, 0]
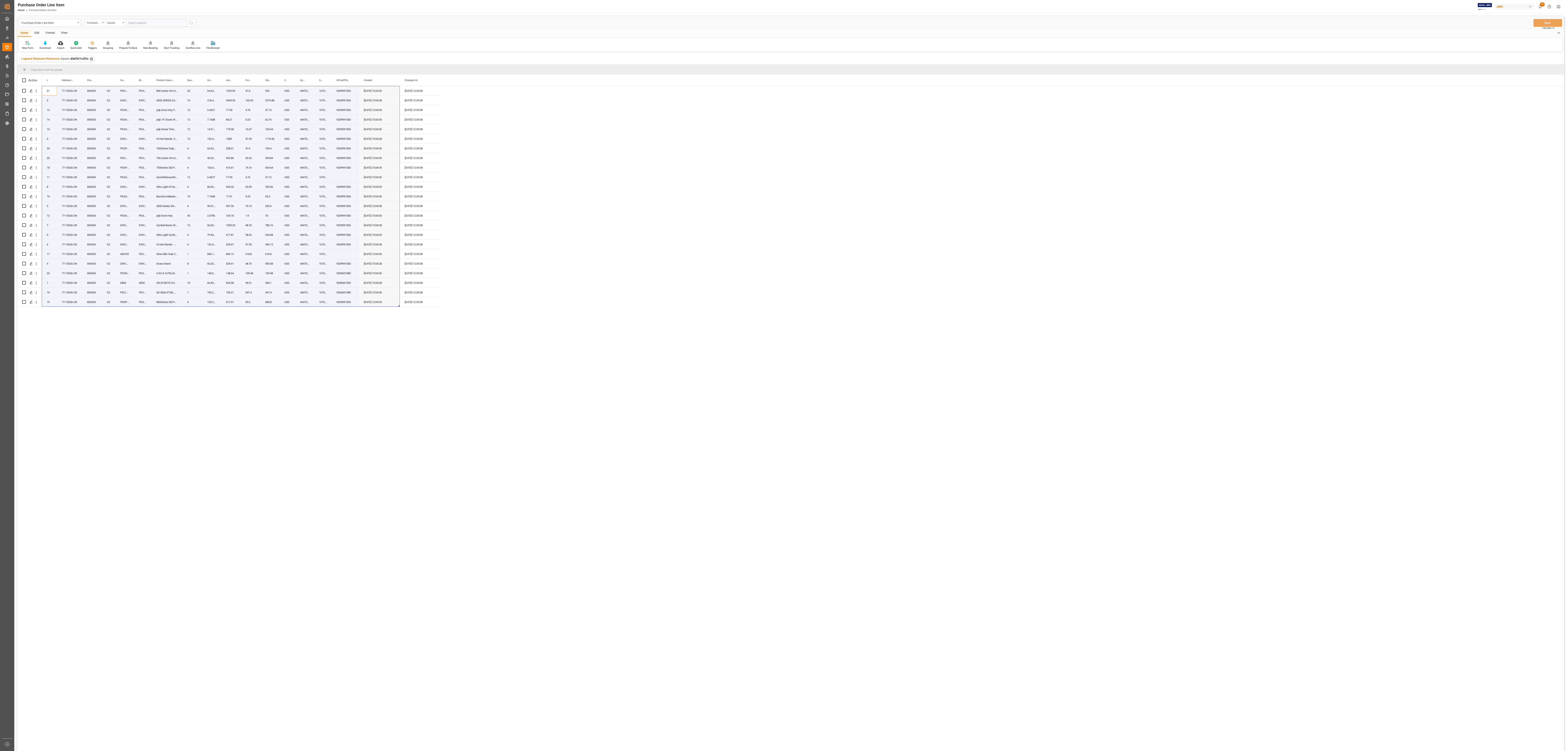
drag, startPoint x: 47, startPoint y: 90, endPoint x: 373, endPoint y: 312, distance: 394.4
click at [373, 208] on div "854335 O2 21 77-10526-CN PDHH812 PDHH812 800 series HH stand w/2 legs 20 64.626…" at bounding box center [803, 420] width 1522 height 668
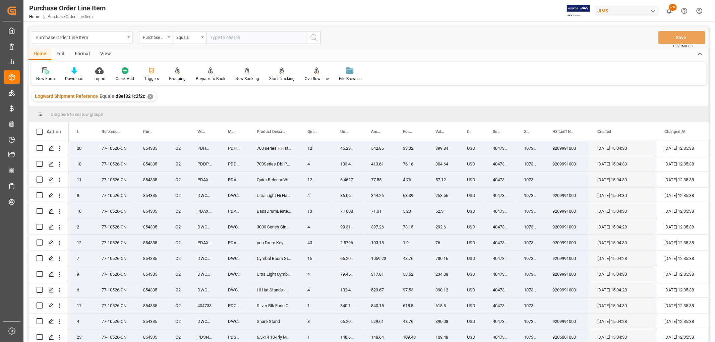
scroll to position [149, 0]
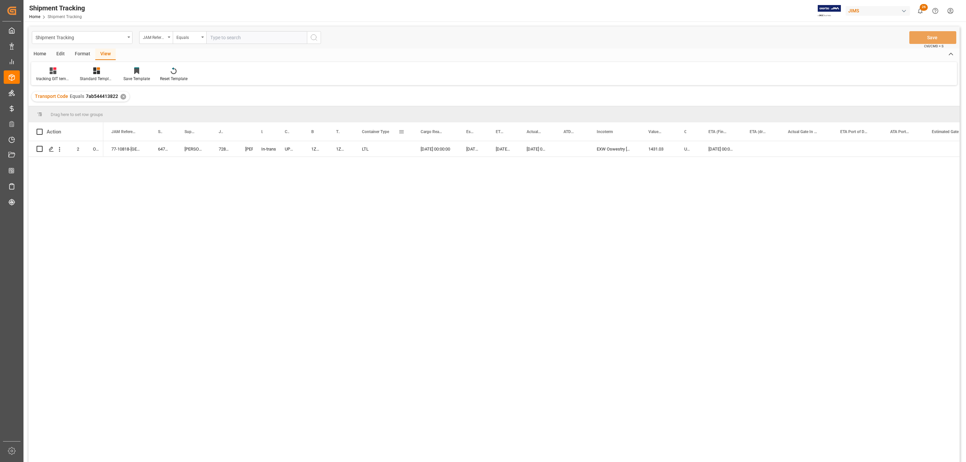
scroll to position [99, 0]
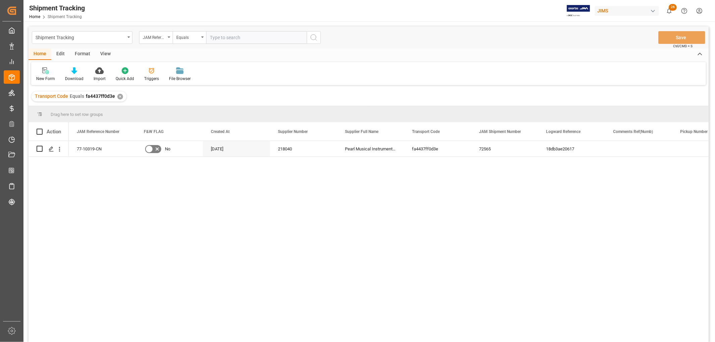
click at [105, 55] on div "View" at bounding box center [105, 54] width 20 height 11
click at [45, 76] on div "Default" at bounding box center [42, 79] width 13 height 6
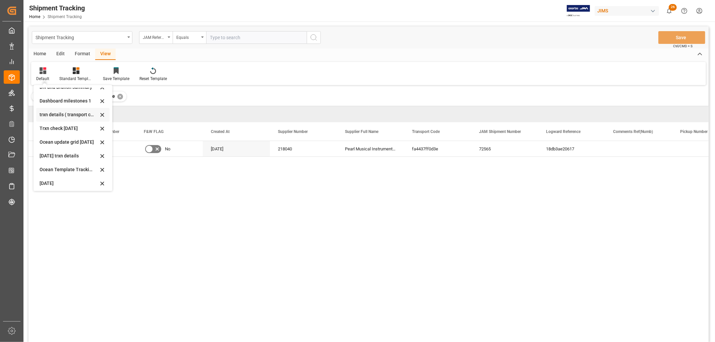
scroll to position [105, 0]
click at [62, 177] on div "tracking GIT template - Rev" at bounding box center [72, 182] width 73 height 14
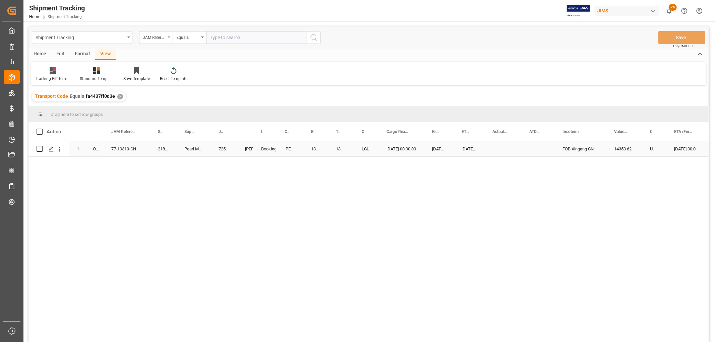
click at [499, 146] on div "Press SPACE to select this row." at bounding box center [503, 148] width 37 height 15
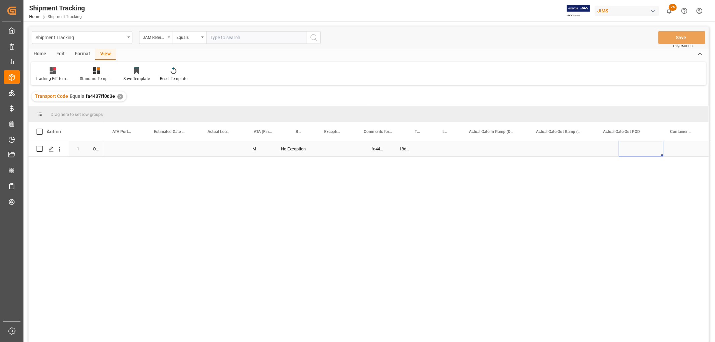
scroll to position [0, 923]
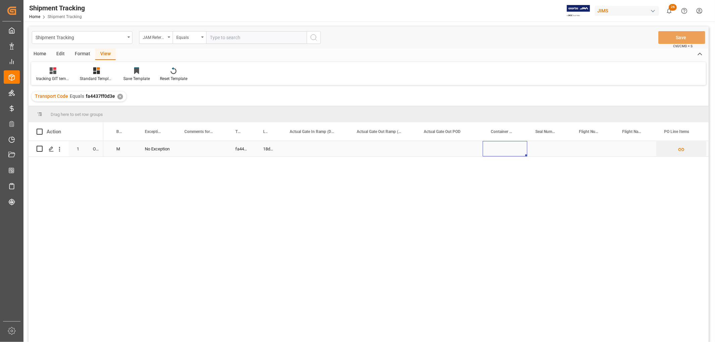
click at [496, 149] on div "Press SPACE to select this row." at bounding box center [505, 148] width 45 height 15
click at [500, 151] on input "Press SPACE to select this row." at bounding box center [505, 153] width 34 height 13
paste input "CSNU7778160"
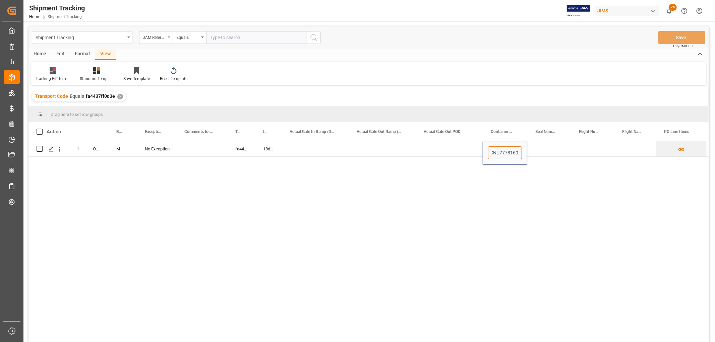
type input "CSNU7778160"
click at [547, 152] on div "Press SPACE to select this row." at bounding box center [550, 148] width 44 height 15
click at [547, 149] on div "Press SPACE to select this row." at bounding box center [550, 148] width 44 height 15
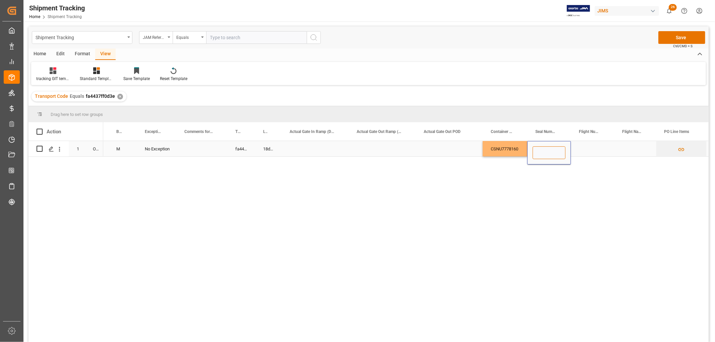
click at [549, 150] on input "Press SPACE to select this row." at bounding box center [549, 153] width 33 height 13
paste input "R532348"
type input "R532348"
click at [391, 141] on div "Press SPACE to select this row." at bounding box center [382, 148] width 67 height 15
click at [673, 35] on button "Save" at bounding box center [682, 37] width 47 height 13
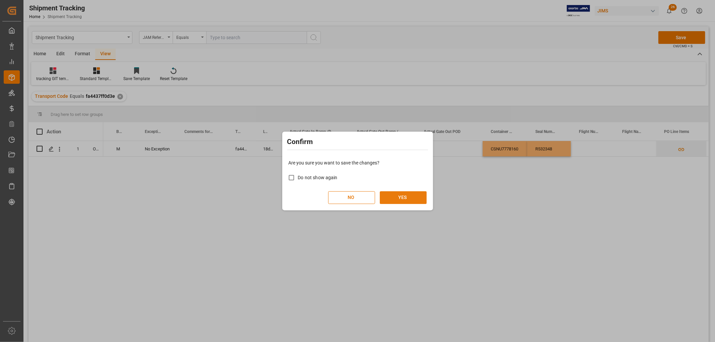
click at [406, 195] on button "YES" at bounding box center [403, 198] width 47 height 13
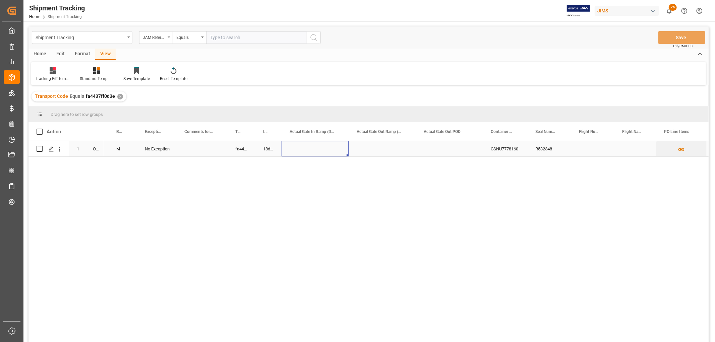
click at [307, 143] on div "Press SPACE to select this row." at bounding box center [315, 148] width 67 height 15
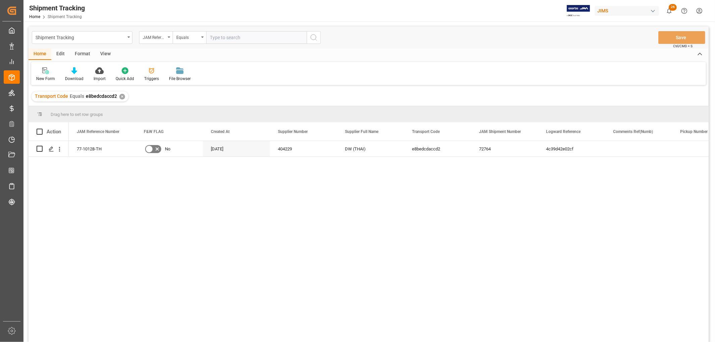
click at [106, 53] on div "View" at bounding box center [105, 54] width 20 height 11
click at [38, 74] on div "Default" at bounding box center [42, 74] width 23 height 15
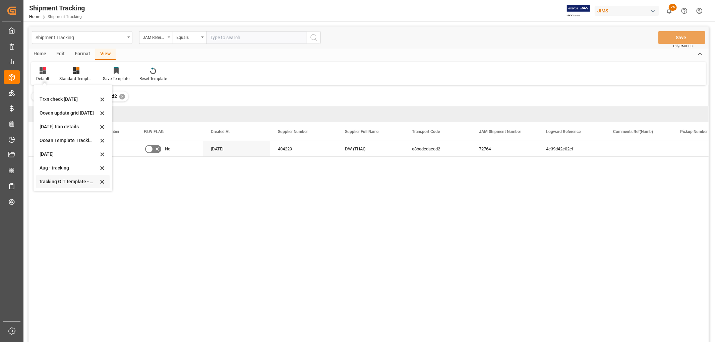
scroll to position [37, 0]
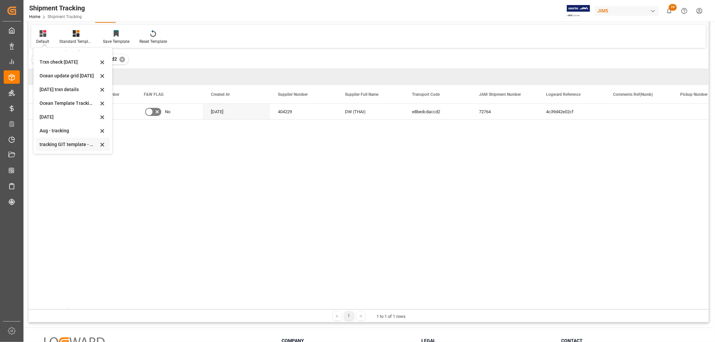
click at [56, 143] on div "tracking GIT template - Rev" at bounding box center [69, 144] width 59 height 7
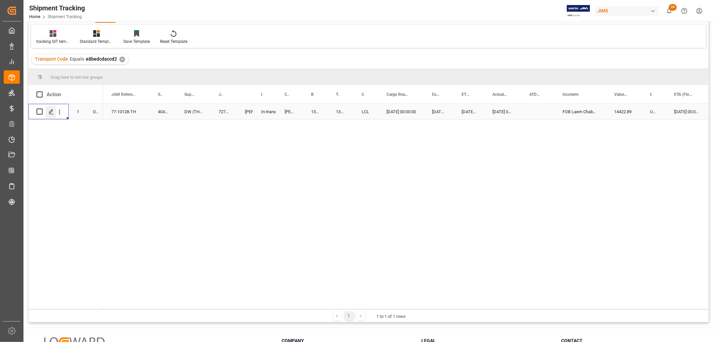
click at [52, 112] on icon "Press SPACE to select this row." at bounding box center [51, 111] width 5 height 5
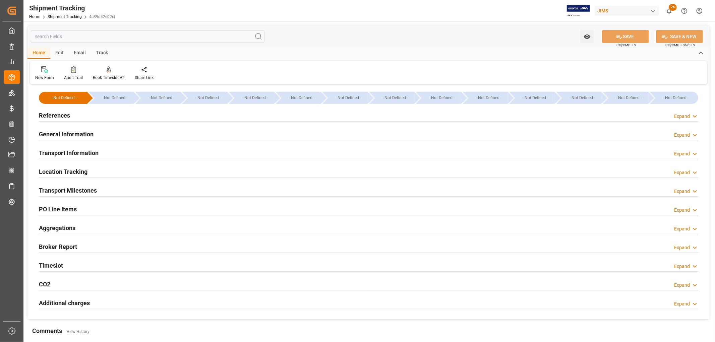
click at [75, 75] on div "Audit Trail" at bounding box center [73, 78] width 19 height 6
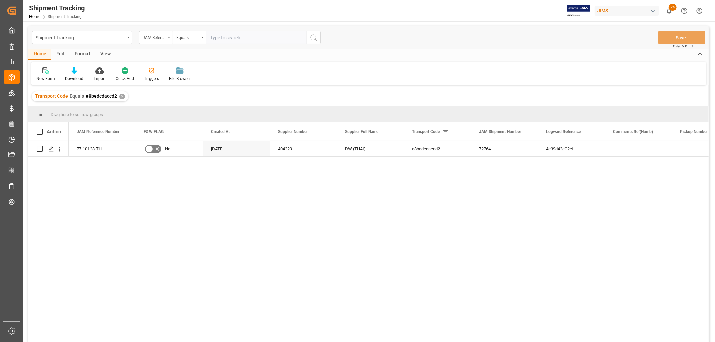
click at [101, 52] on div "View" at bounding box center [105, 54] width 20 height 11
click at [45, 73] on icon at bounding box center [43, 70] width 7 height 7
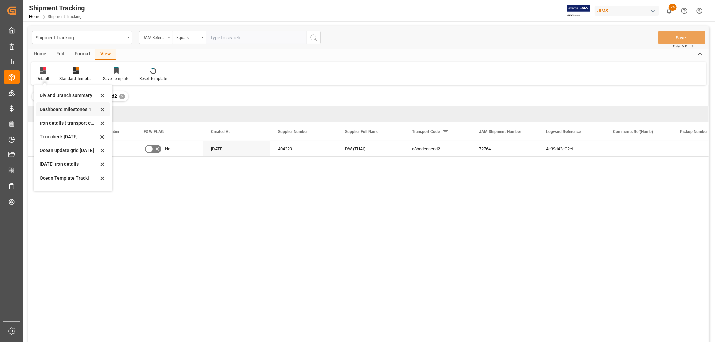
scroll to position [105, 0]
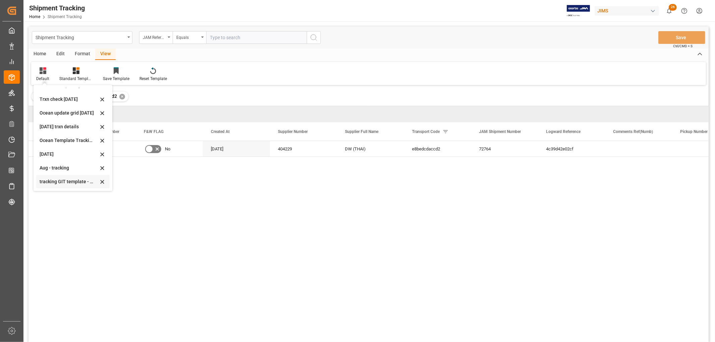
click at [47, 181] on div "tracking GIT template - Rev" at bounding box center [69, 181] width 59 height 7
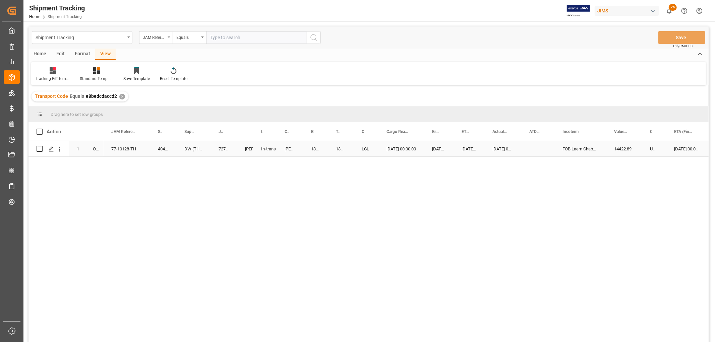
click at [314, 148] on div "13631586" at bounding box center [315, 148] width 25 height 15
click at [354, 153] on div "LCL" at bounding box center [366, 148] width 25 height 15
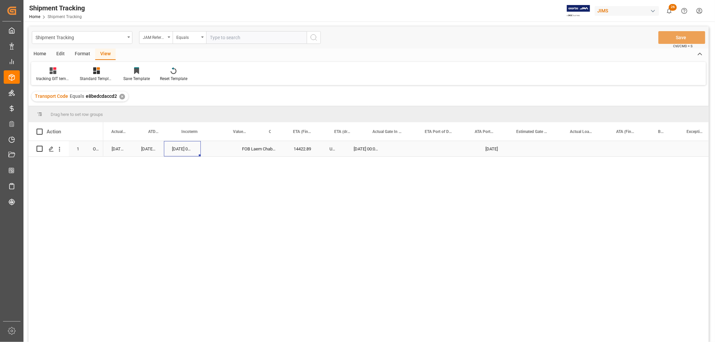
scroll to position [0, 225]
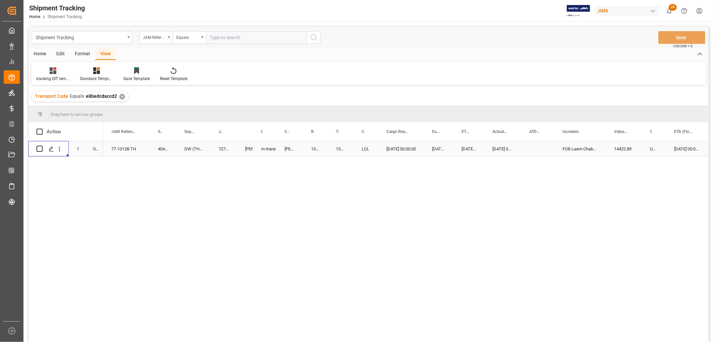
click at [126, 146] on div "77-10128-TH" at bounding box center [126, 148] width 47 height 15
